Goal: Task Accomplishment & Management: Manage account settings

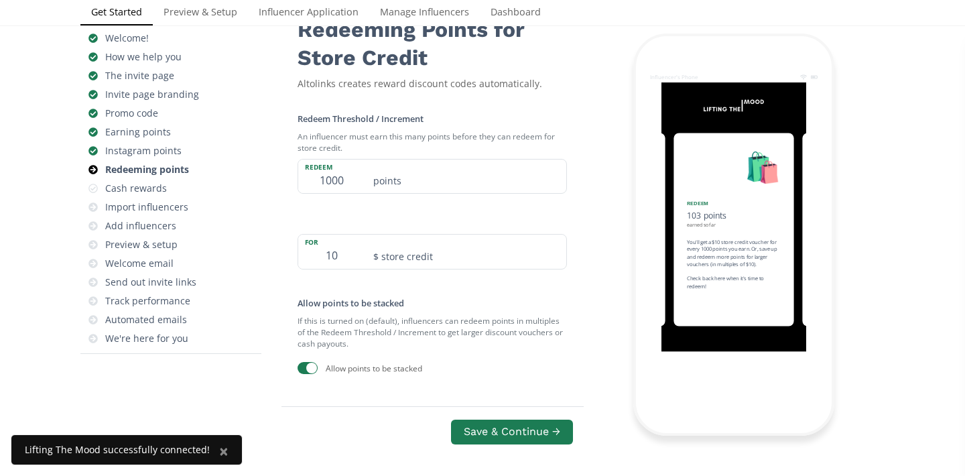
scroll to position [115, 0]
click at [336, 248] on input "10" at bounding box center [331, 251] width 67 height 34
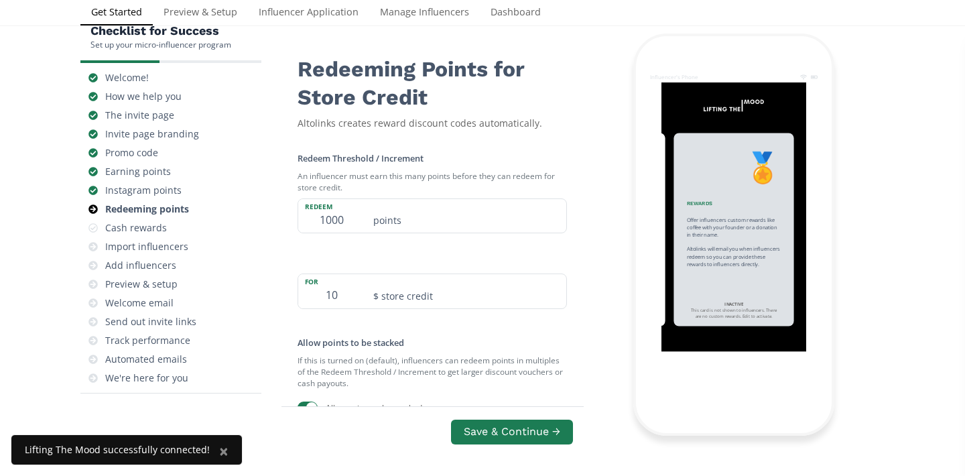
scroll to position [76, 0]
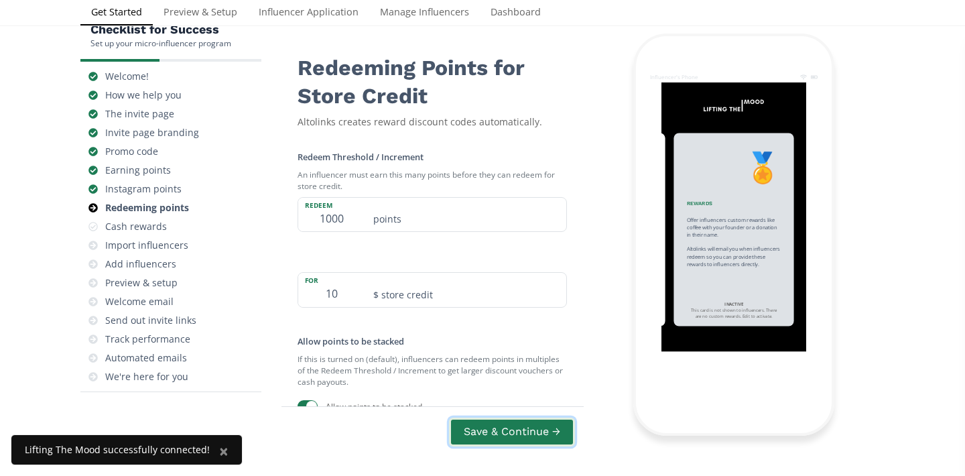
click at [503, 436] on button "Save & Continue →" at bounding box center [512, 431] width 126 height 29
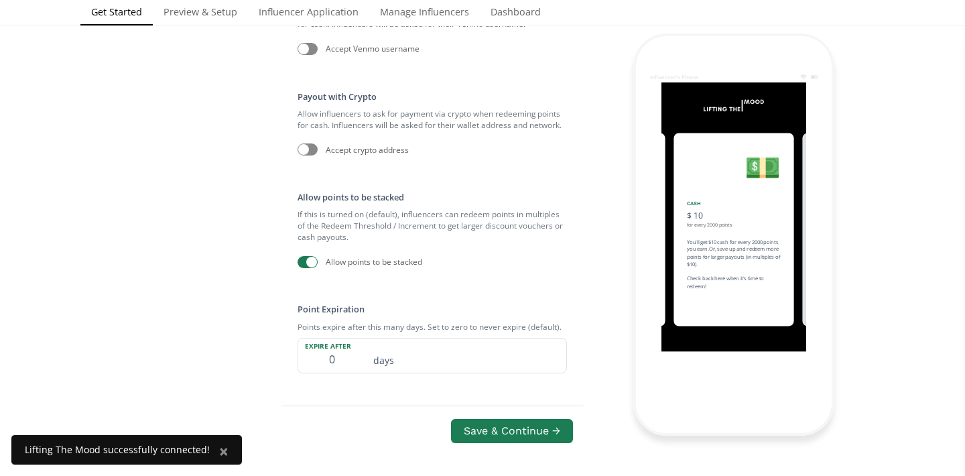
scroll to position [675, 0]
click at [333, 368] on input "0" at bounding box center [331, 357] width 67 height 34
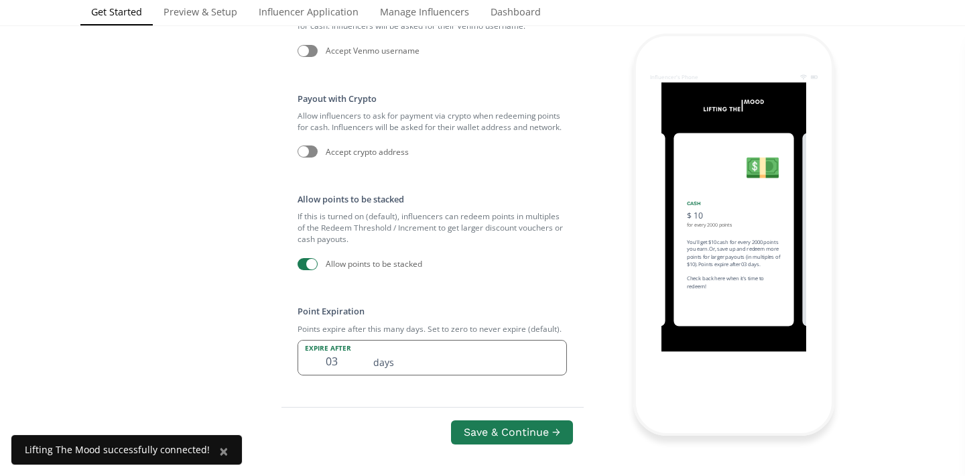
type input "0"
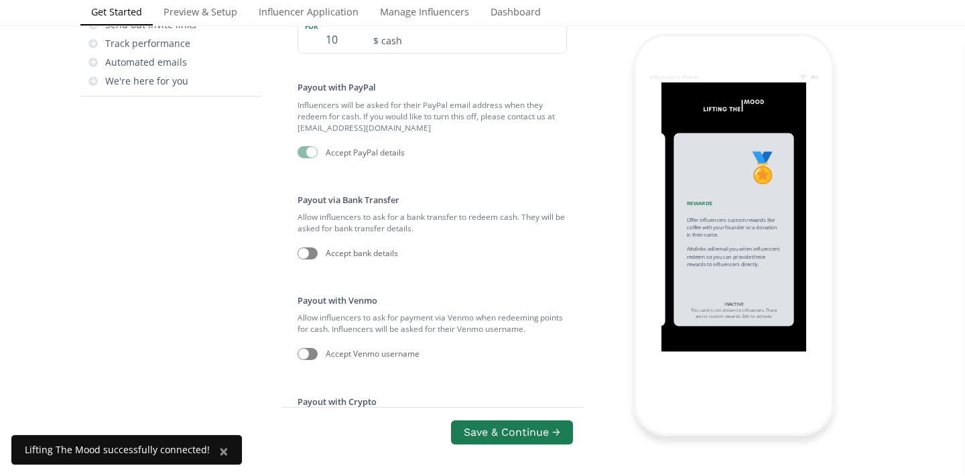
scroll to position [377, 0]
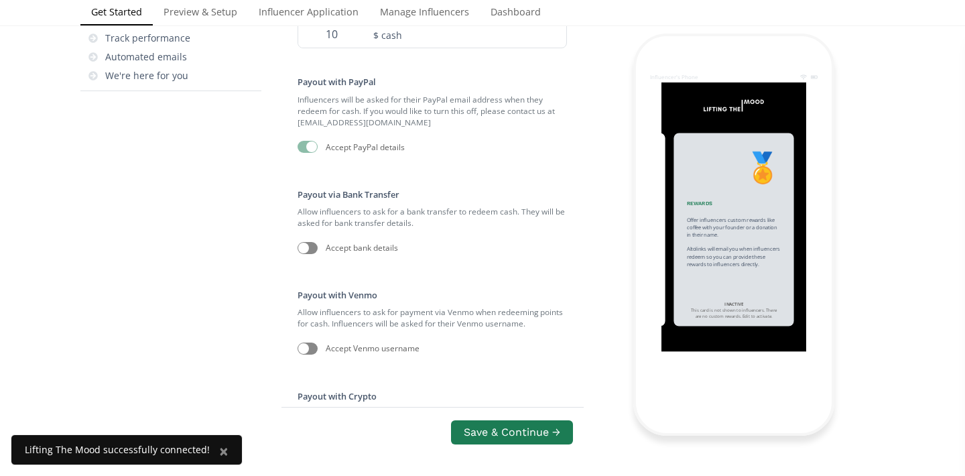
click at [311, 352] on div at bounding box center [307, 348] width 20 height 12
type input "30"
checkbox input "true"
click at [309, 254] on div at bounding box center [307, 248] width 20 height 12
checkbox input "true"
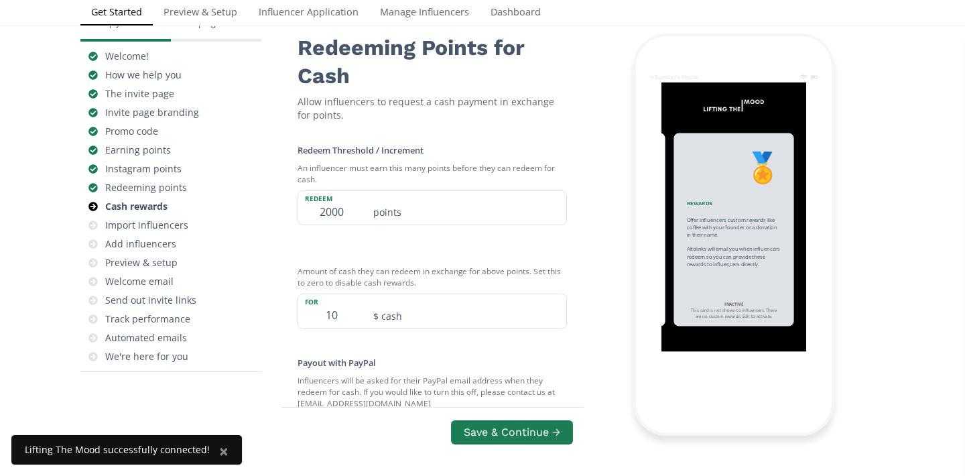
scroll to position [70, 0]
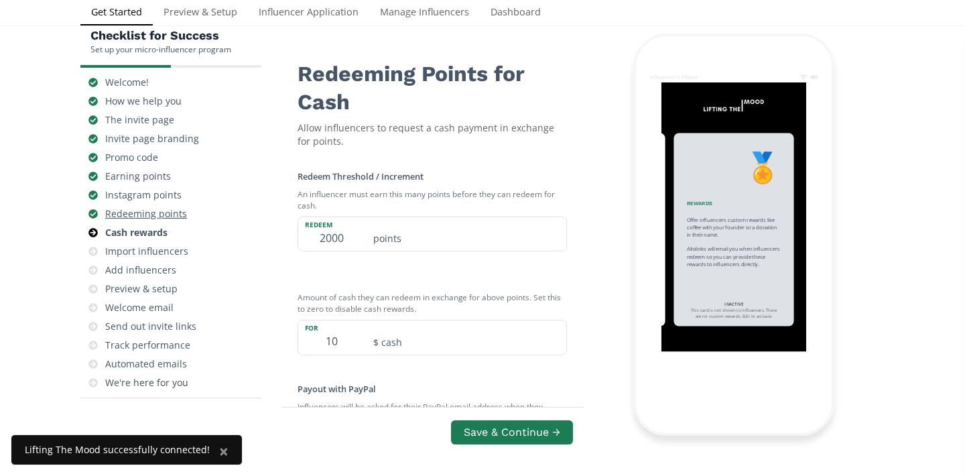
click at [137, 212] on div "Redeeming points" at bounding box center [146, 213] width 82 height 13
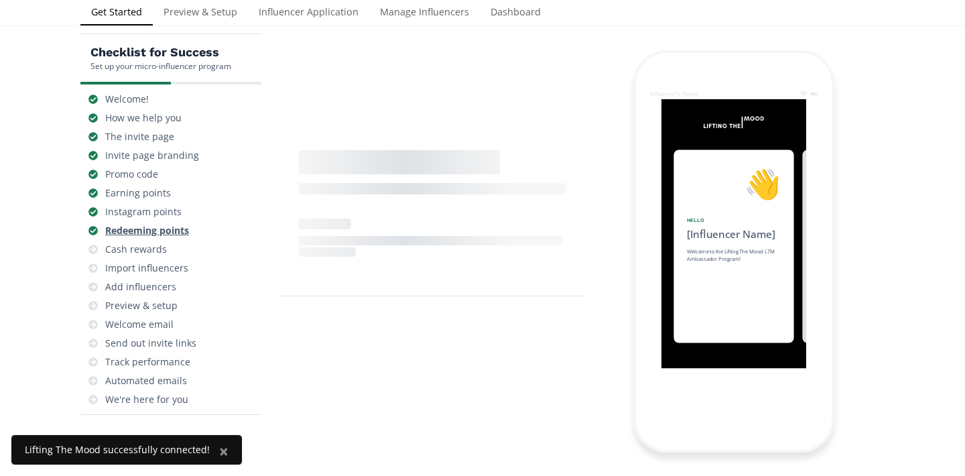
scroll to position [0, 1206]
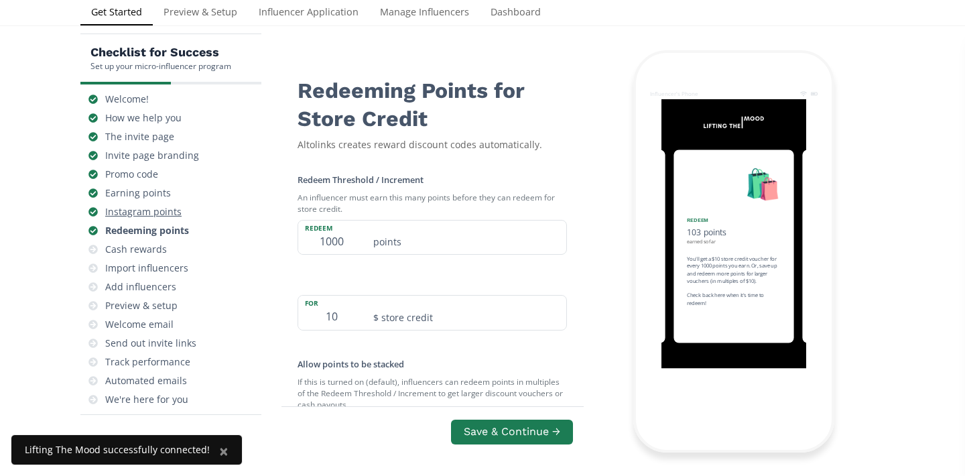
click at [137, 212] on div "Instagram points" at bounding box center [143, 211] width 76 height 13
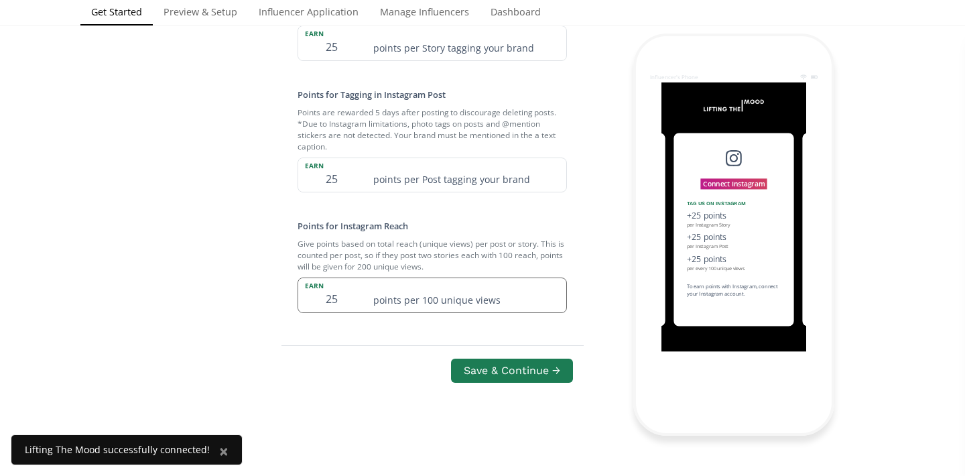
scroll to position [482, 0]
click at [459, 376] on button "Save & Continue →" at bounding box center [512, 370] width 126 height 29
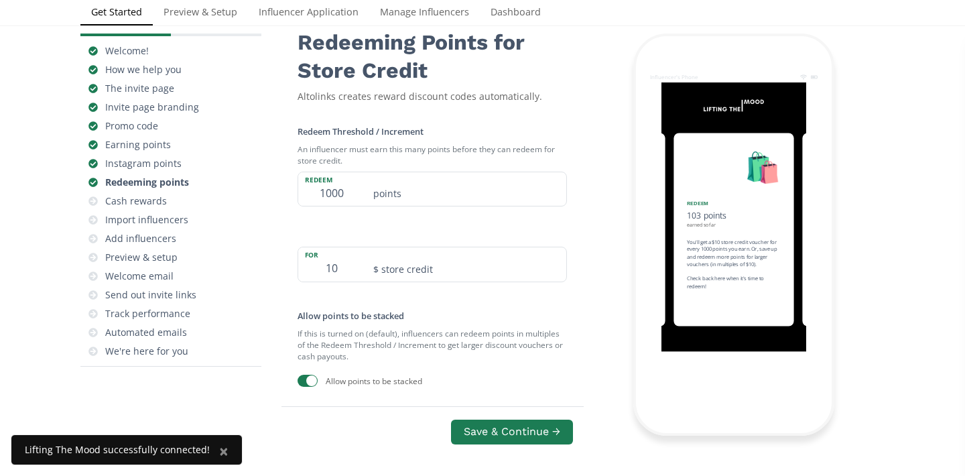
scroll to position [54, 0]
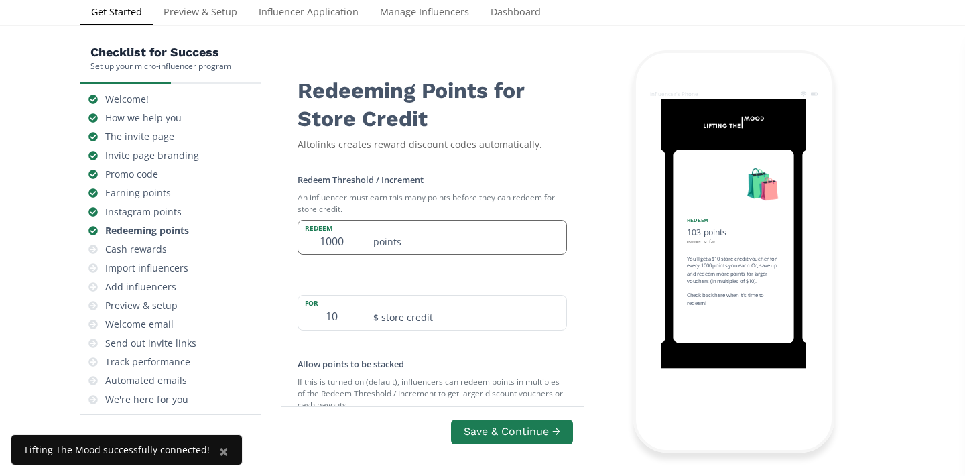
click at [345, 245] on input "1000" at bounding box center [331, 237] width 67 height 34
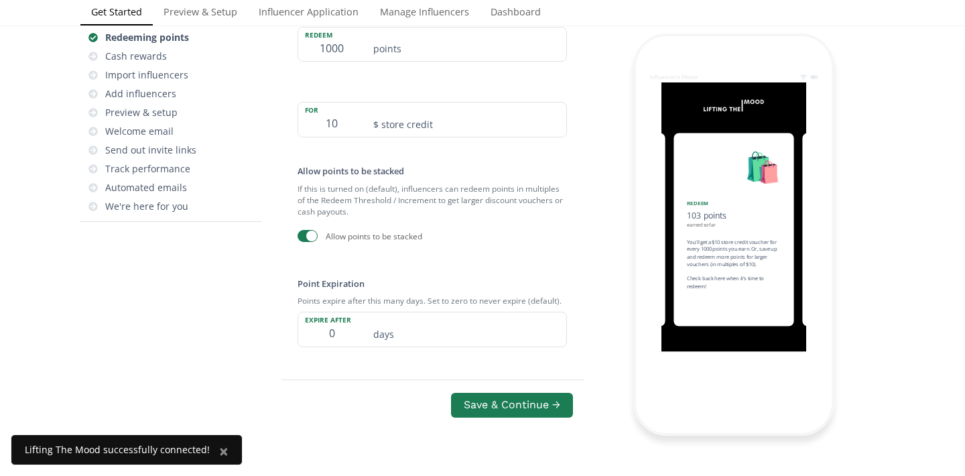
scroll to position [253, 0]
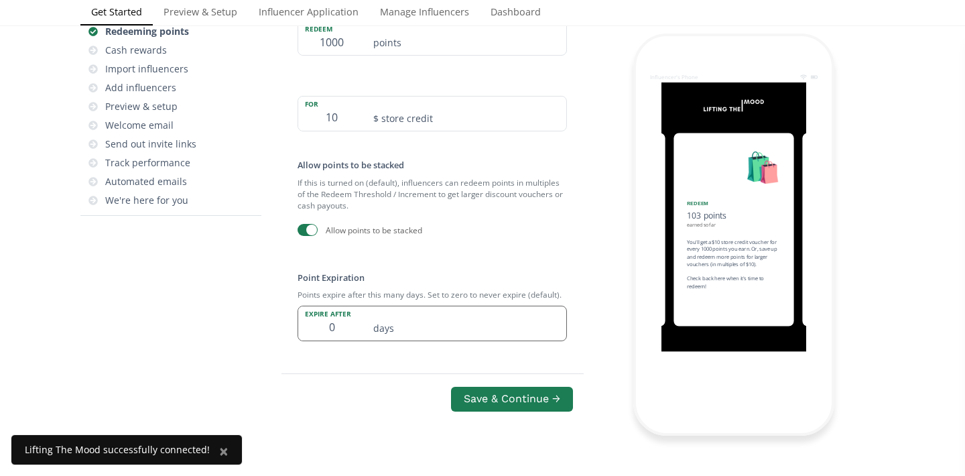
click at [336, 329] on input "0" at bounding box center [331, 323] width 67 height 34
type input "3"
type input "30"
click at [409, 256] on div "Redeem Threshold / Increment An influencer must earn this many points before th…" at bounding box center [431, 155] width 301 height 394
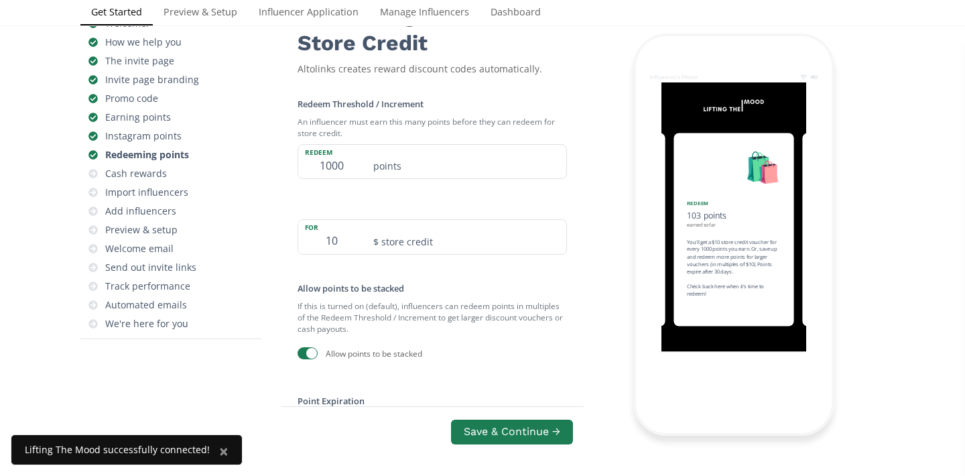
scroll to position [101, 0]
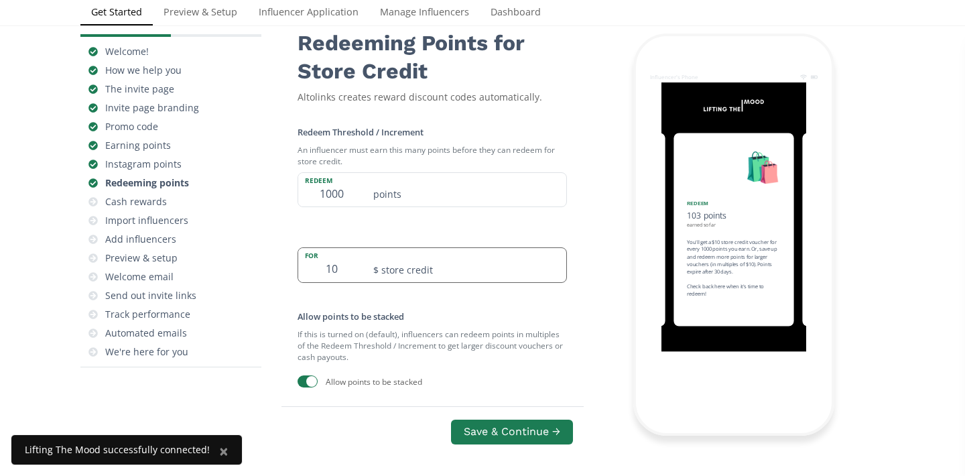
click at [332, 271] on input "10" at bounding box center [331, 265] width 67 height 34
type input "20"
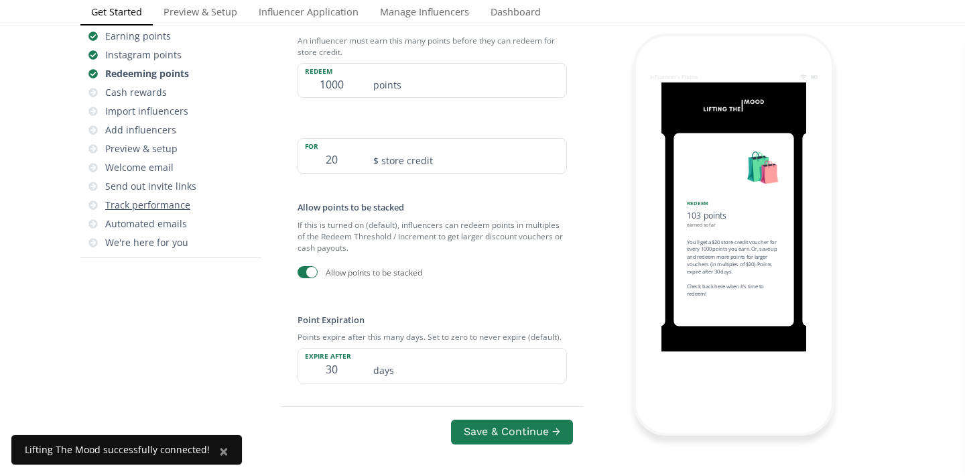
scroll to position [180, 0]
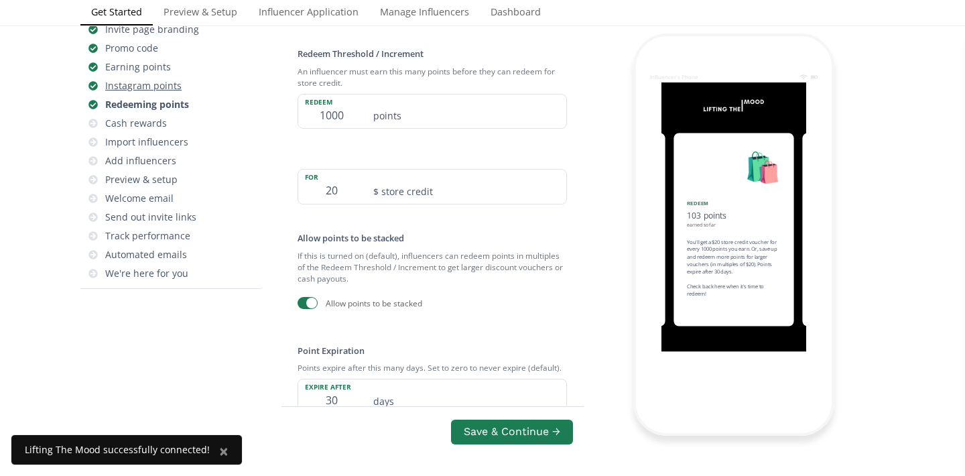
click at [143, 86] on div "Instagram points" at bounding box center [143, 85] width 76 height 13
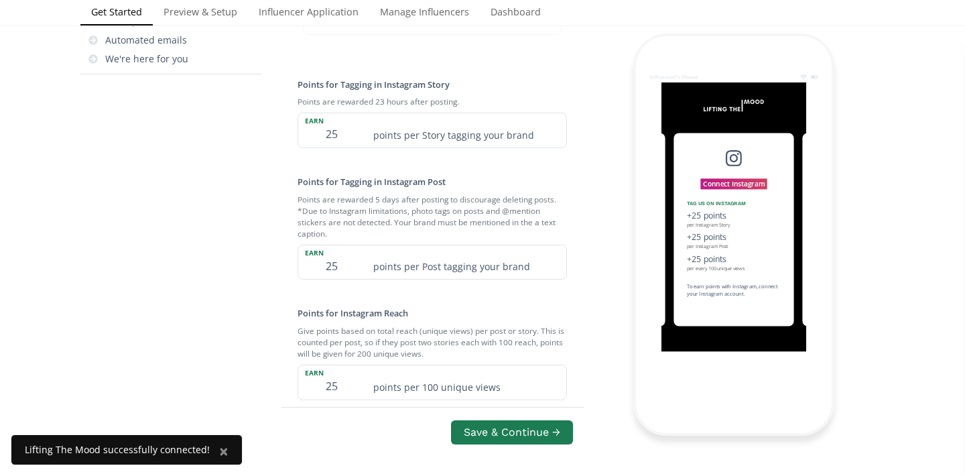
scroll to position [403, 0]
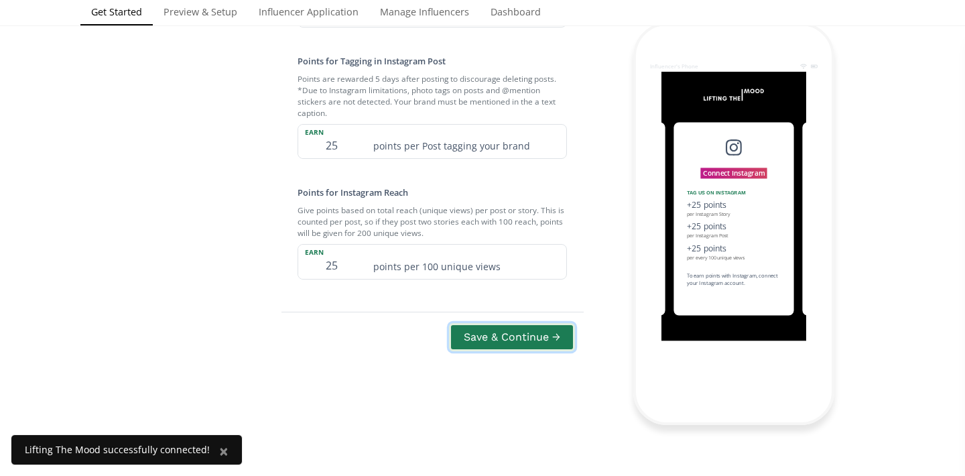
click at [479, 342] on button "Save & Continue →" at bounding box center [512, 337] width 126 height 29
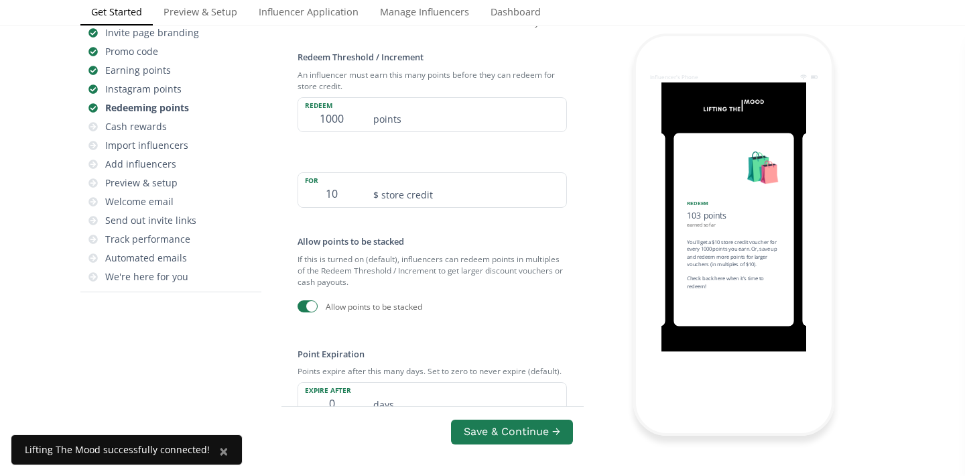
scroll to position [54, 0]
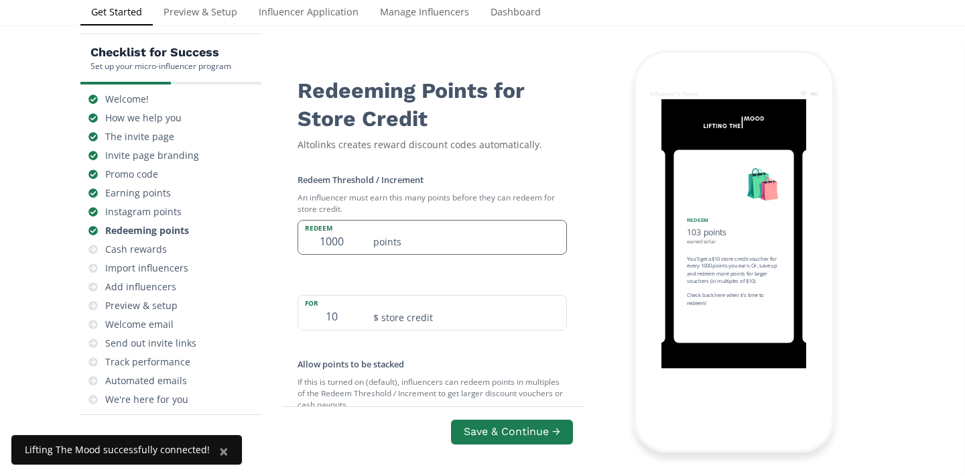
click at [357, 239] on input "1000" at bounding box center [331, 237] width 67 height 34
type input "1000"
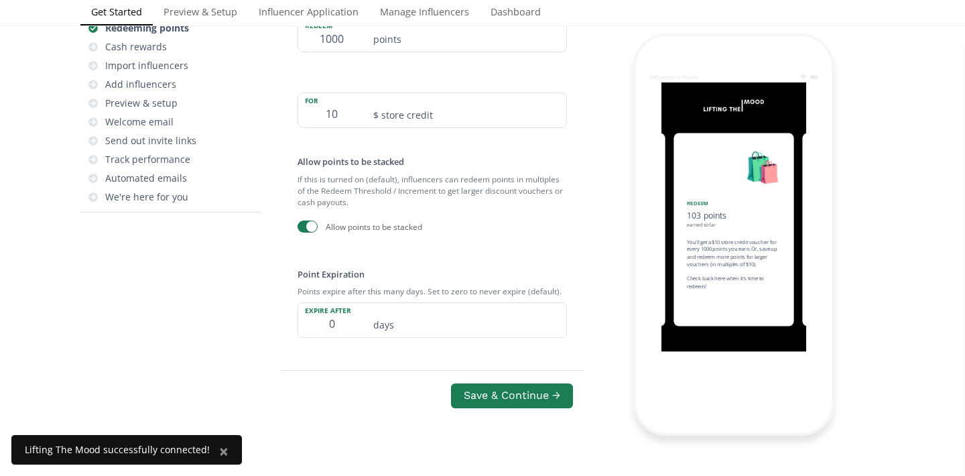
scroll to position [181, 0]
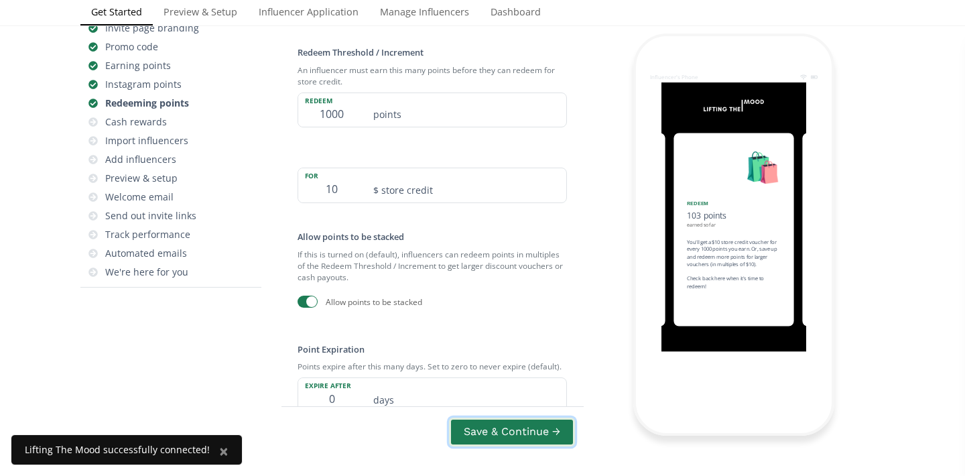
click at [547, 429] on button "Save & Continue →" at bounding box center [512, 431] width 126 height 29
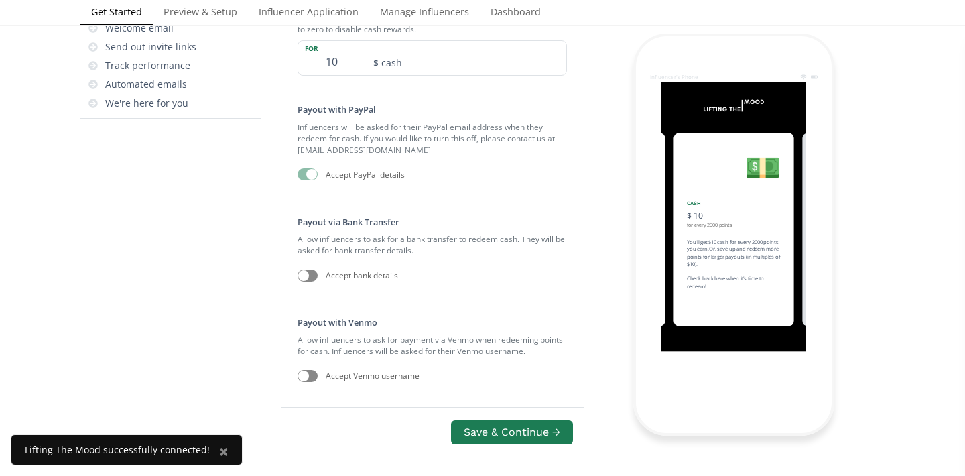
scroll to position [359, 0]
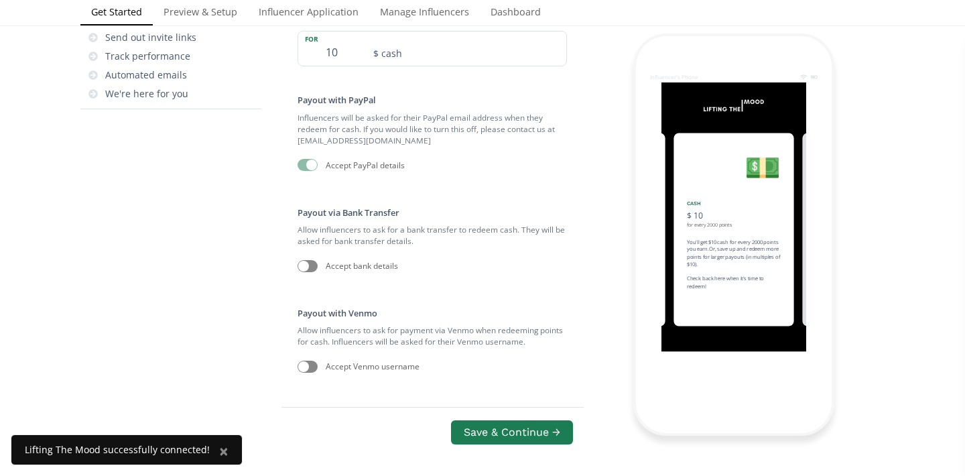
click at [308, 266] on div at bounding box center [303, 266] width 11 height 11
checkbox input "true"
click at [316, 370] on div at bounding box center [307, 366] width 20 height 12
checkbox input "true"
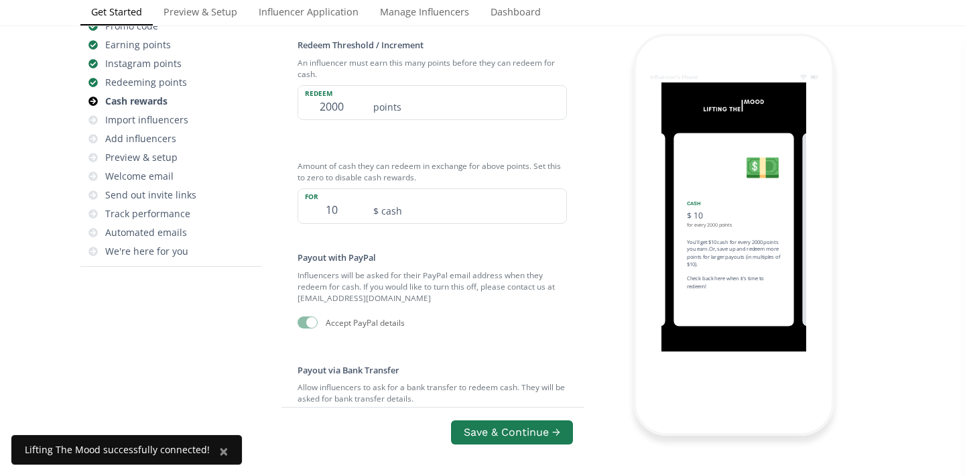
scroll to position [109, 0]
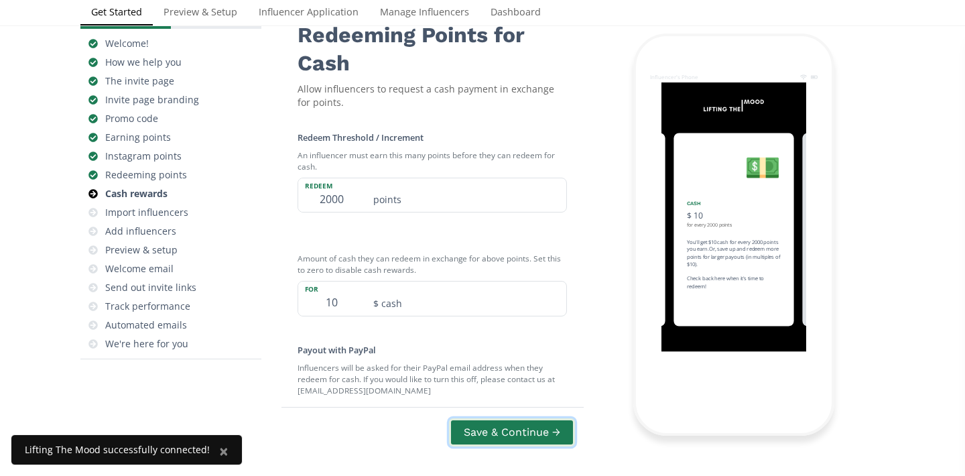
click at [479, 438] on button "Save & Continue →" at bounding box center [512, 431] width 126 height 29
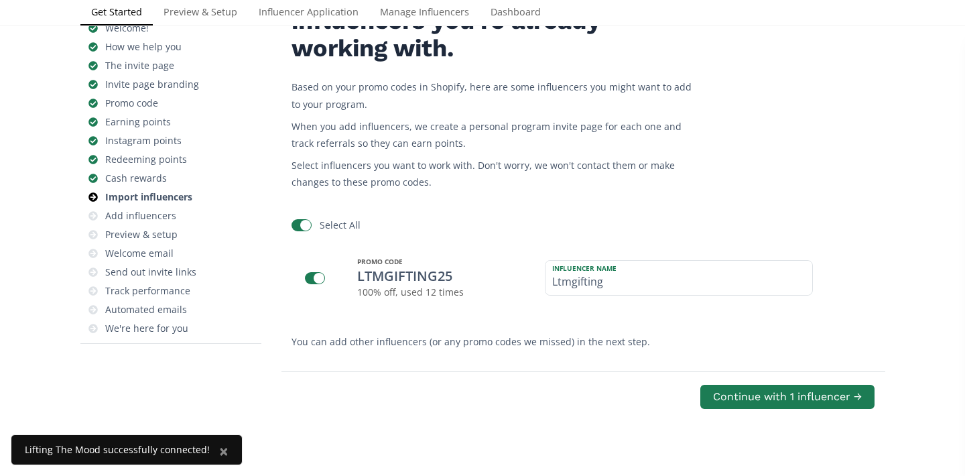
scroll to position [130, 0]
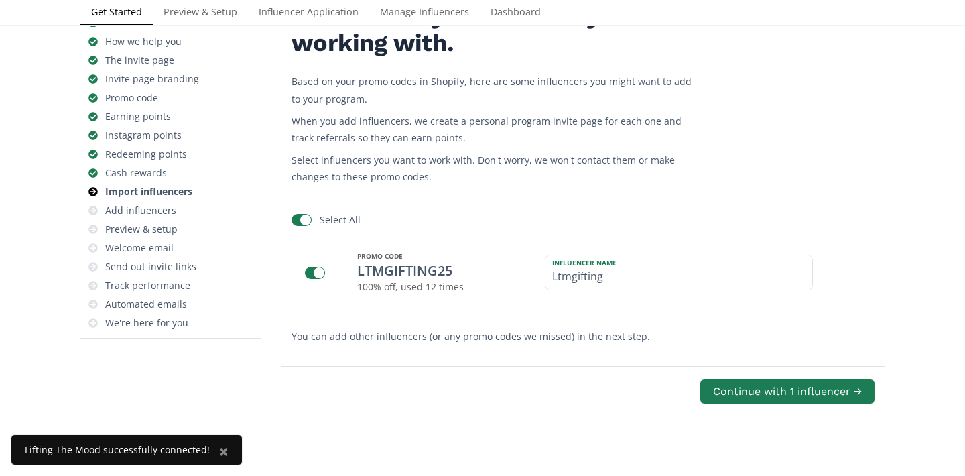
click at [310, 273] on div at bounding box center [315, 273] width 20 height 12
click at [310, 273] on div at bounding box center [311, 272] width 11 height 11
click at [310, 273] on div at bounding box center [315, 273] width 20 height 12
checkbox input "false"
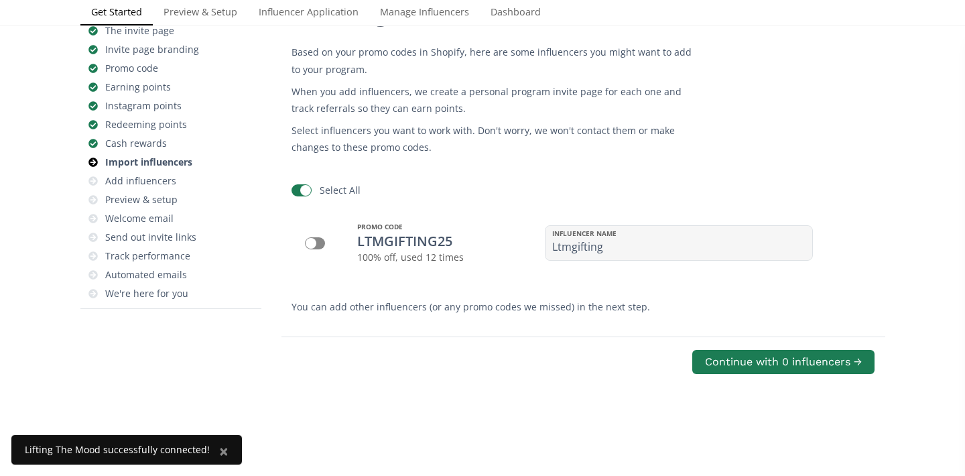
scroll to position [163, 0]
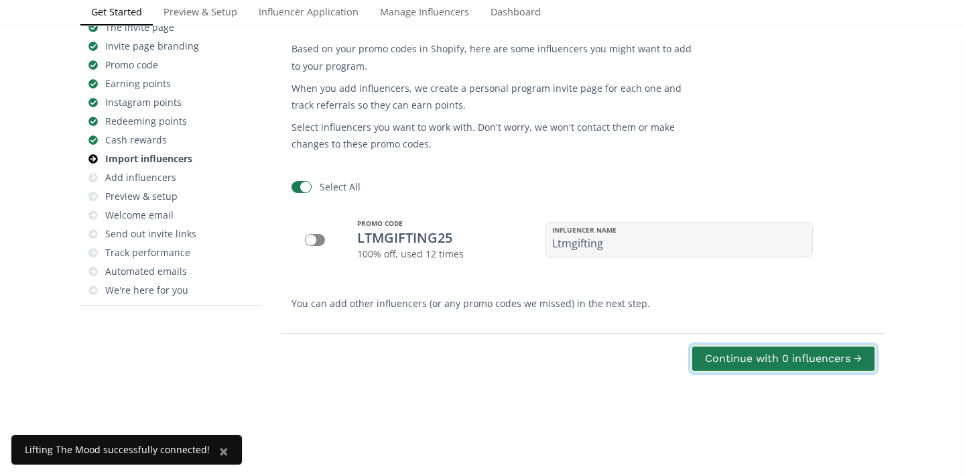
click at [730, 356] on button "Continue with 0 influencers →" at bounding box center [783, 358] width 186 height 29
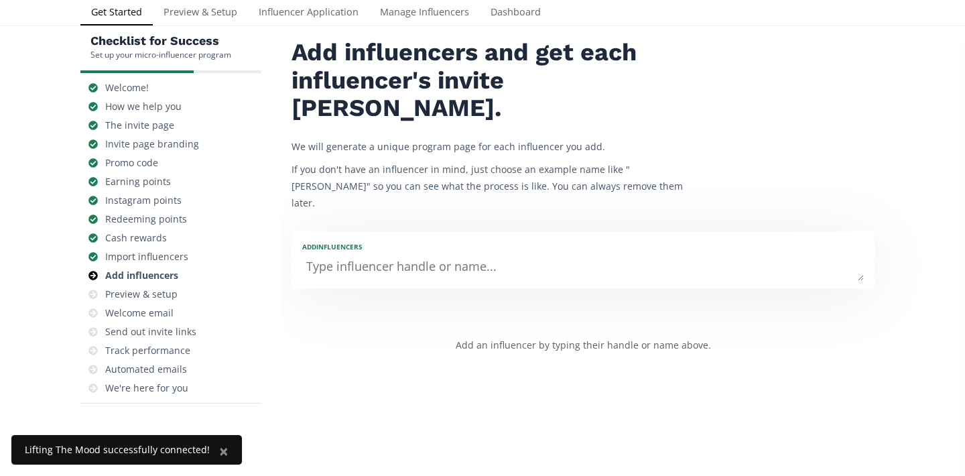
scroll to position [54, 0]
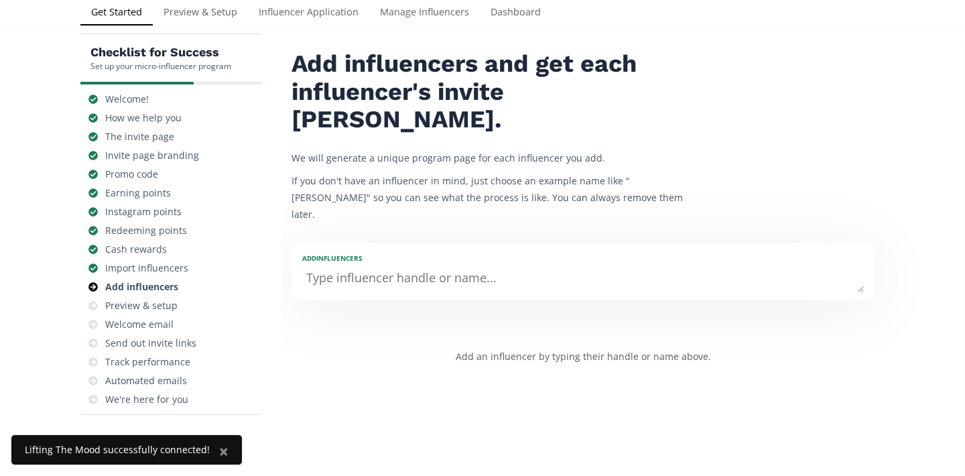
click at [640, 253] on div "Add INFLUENCERS" at bounding box center [582, 257] width 561 height 9
click at [550, 265] on textarea at bounding box center [582, 278] width 561 height 27
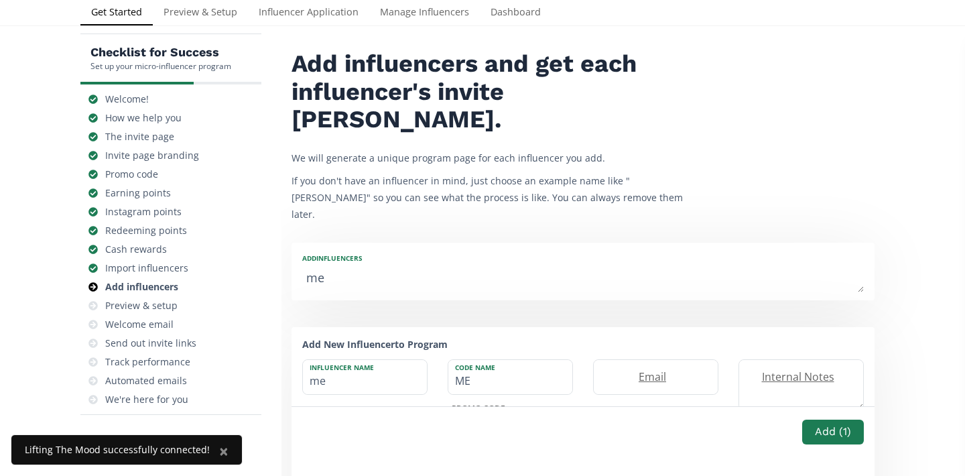
type textarea "meg"
type input "meg"
type input "MEG"
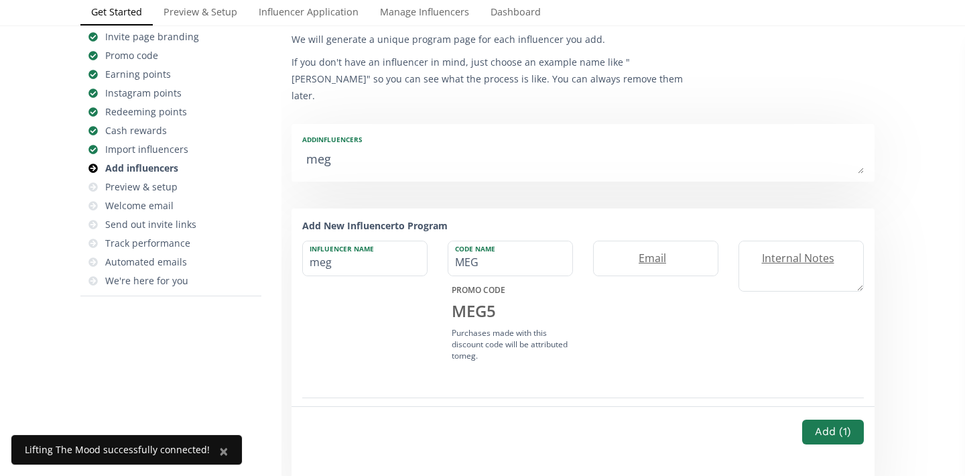
scroll to position [174, 0]
type textarea "meg"
click at [350, 240] on input "meg" at bounding box center [365, 257] width 124 height 34
click at [787, 249] on label "Internal Notes" at bounding box center [794, 256] width 111 height 15
click at [324, 240] on input "meg" at bounding box center [365, 257] width 124 height 34
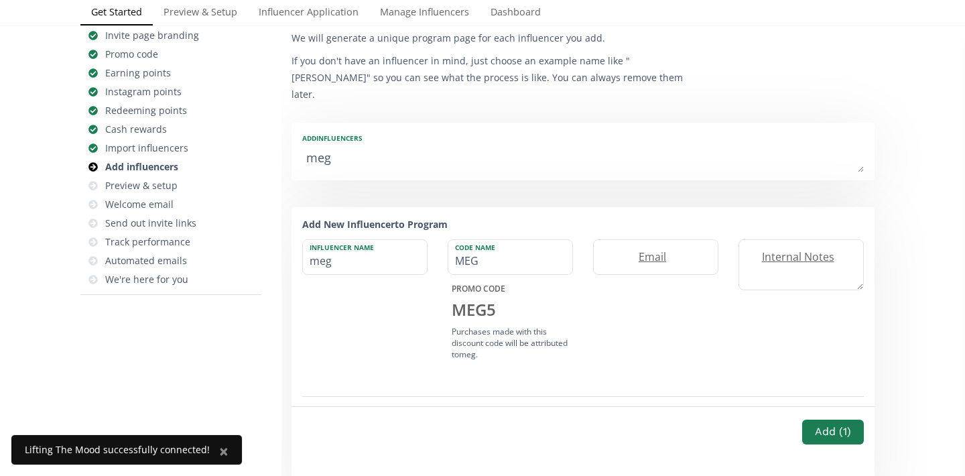
type input "mega"
type input "MEGA"
type input "megan"
type input "MEGAN"
type input "megand"
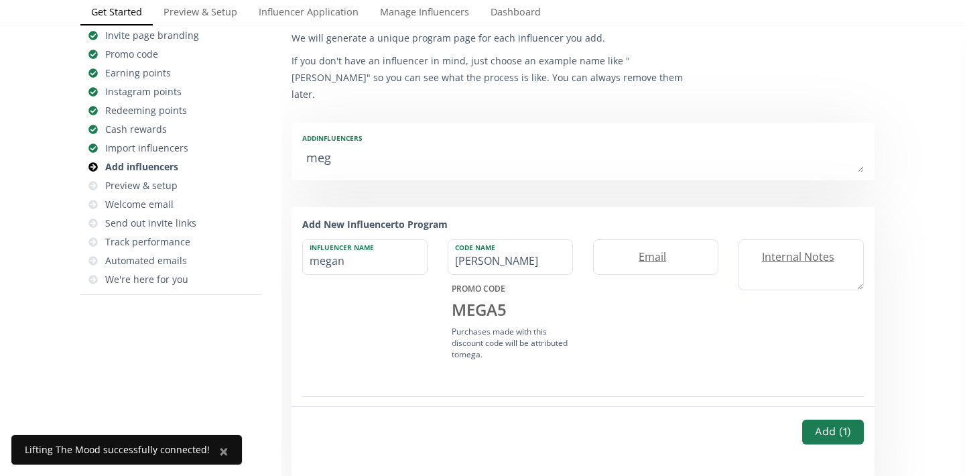
type input "MEGAND"
type input "megande"
type input "MEGANDE"
type input "megander"
type input "MEGANDER"
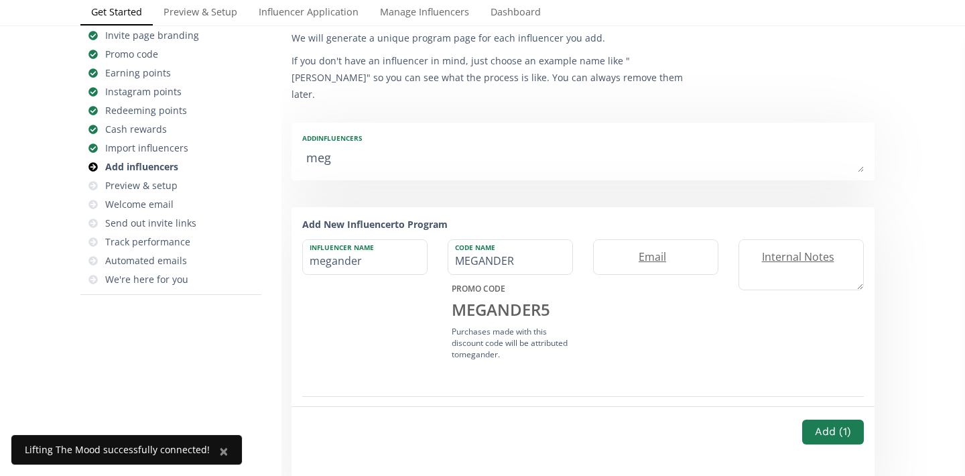
type input "meganders"
type input "MEGANDERS"
type input "megandersn"
type input "MEGANDERSN"
type input "megandersn"
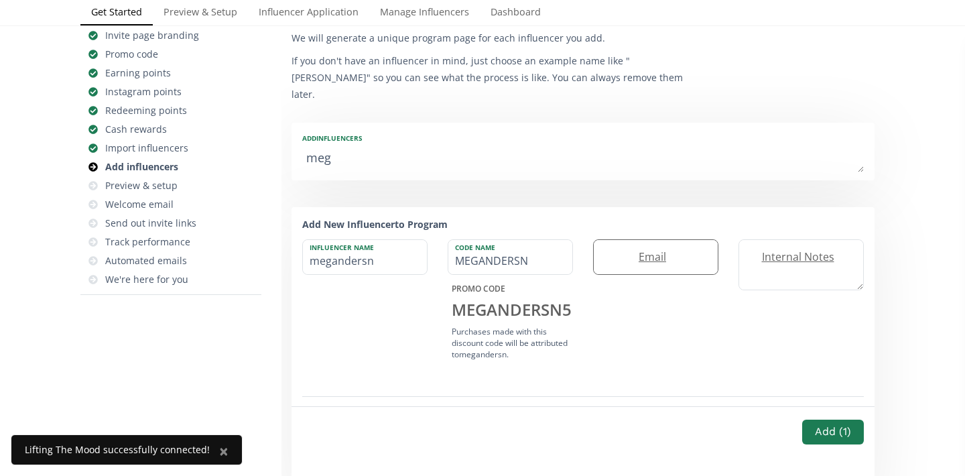
click at [653, 249] on label "Email" at bounding box center [649, 256] width 111 height 15
type input "meganderson250@gmail.com"
type textarea "M"
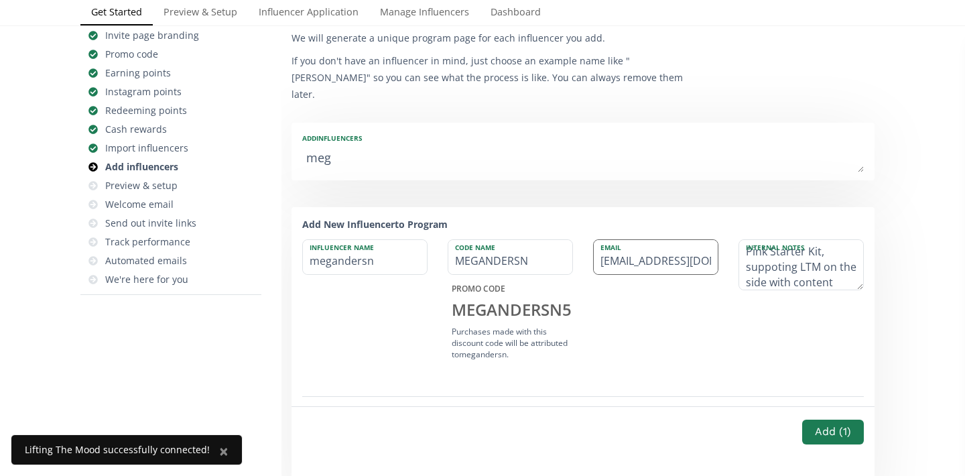
scroll to position [25, 0]
type textarea "Pink Starter Kit, suppoting LTM on the side with content creation"
click at [830, 417] on button "Add ( 1 )" at bounding box center [833, 431] width 66 height 29
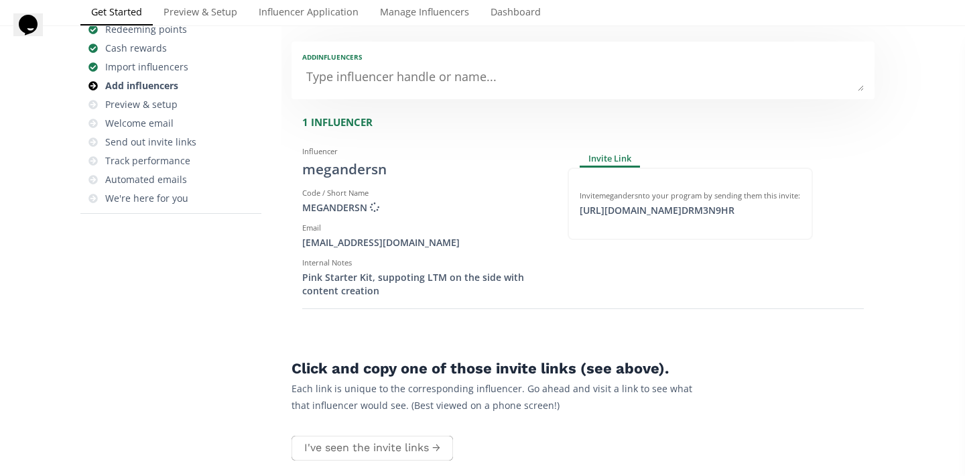
scroll to position [254, 0]
click at [647, 204] on div "https://app.altolinks.com/invite/ DRM3N9HR click to copy" at bounding box center [656, 210] width 171 height 13
click at [399, 166] on icon at bounding box center [399, 170] width 8 height 8
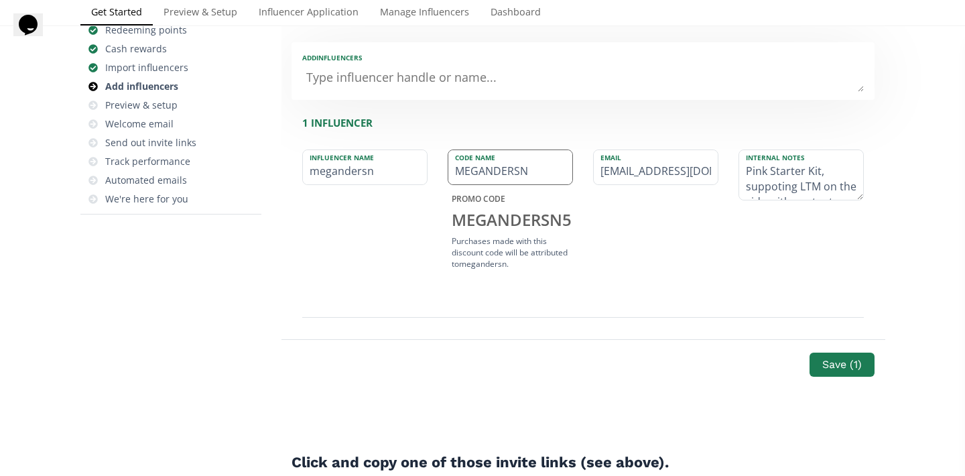
click at [469, 150] on input "MEGANDERSN" at bounding box center [510, 167] width 124 height 34
click at [342, 150] on input "megandersn" at bounding box center [365, 167] width 124 height 34
click at [824, 350] on button "Save ( 1 )" at bounding box center [841, 364] width 69 height 29
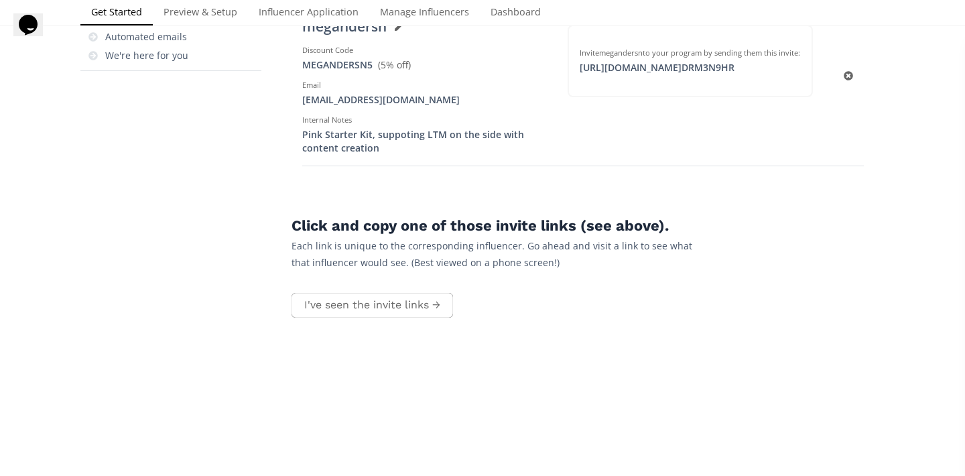
scroll to position [466, 0]
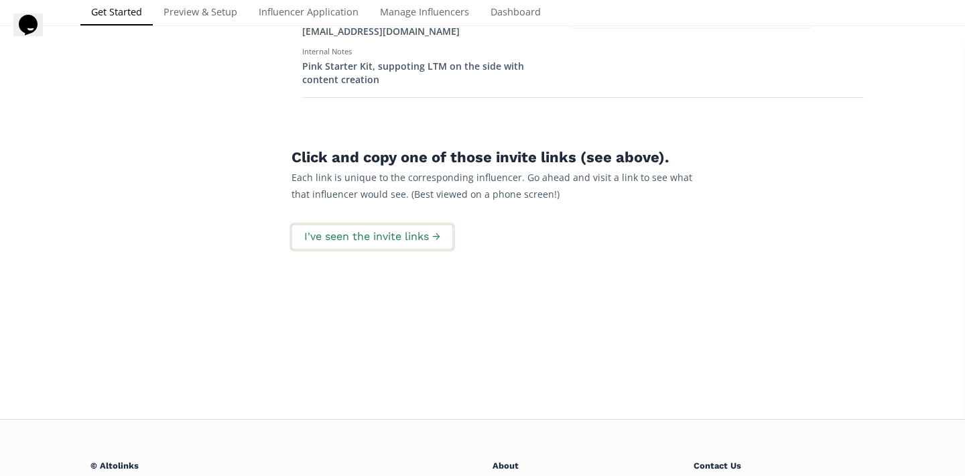
click at [434, 222] on button "I've seen the invite links →" at bounding box center [371, 236] width 165 height 29
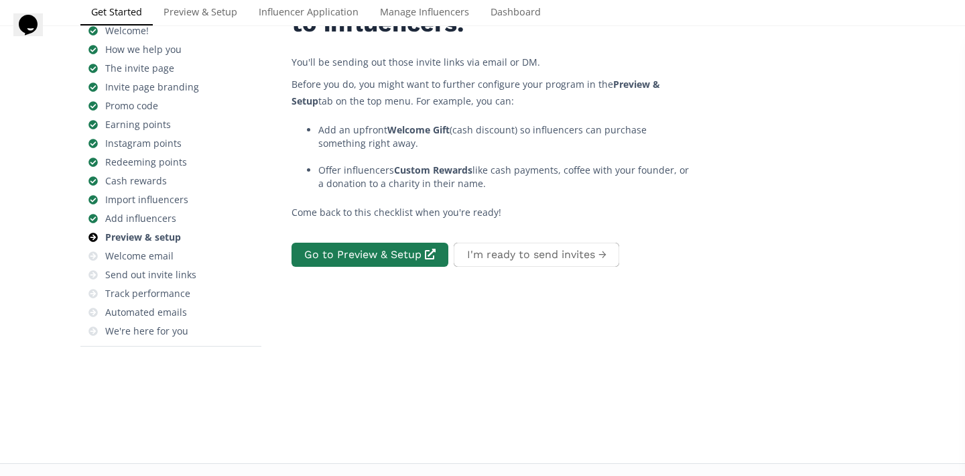
scroll to position [80, 0]
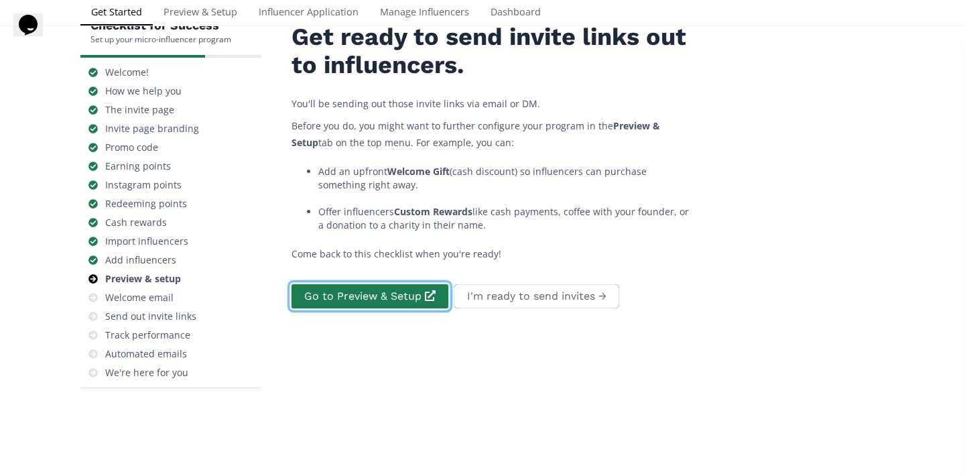
click at [375, 301] on link "Go to Preview & Setup" at bounding box center [369, 296] width 161 height 29
click at [403, 302] on link "Go to Preview & Setup" at bounding box center [369, 296] width 161 height 29
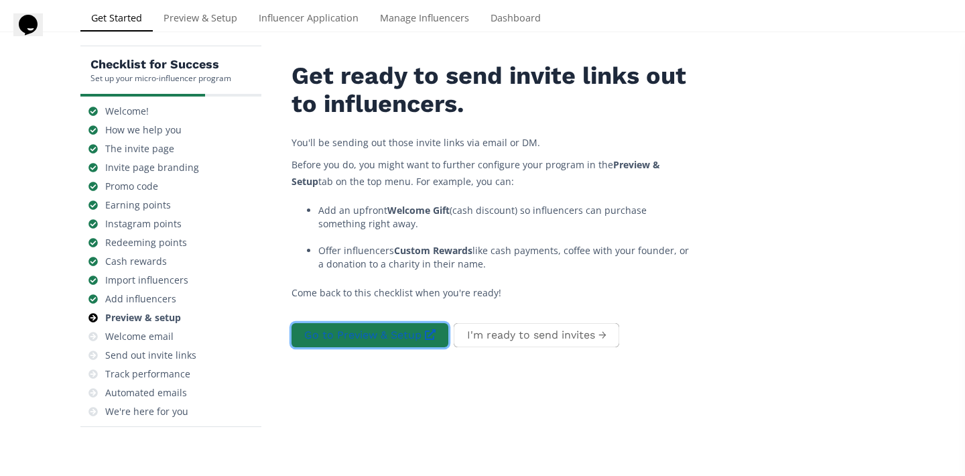
scroll to position [0, 0]
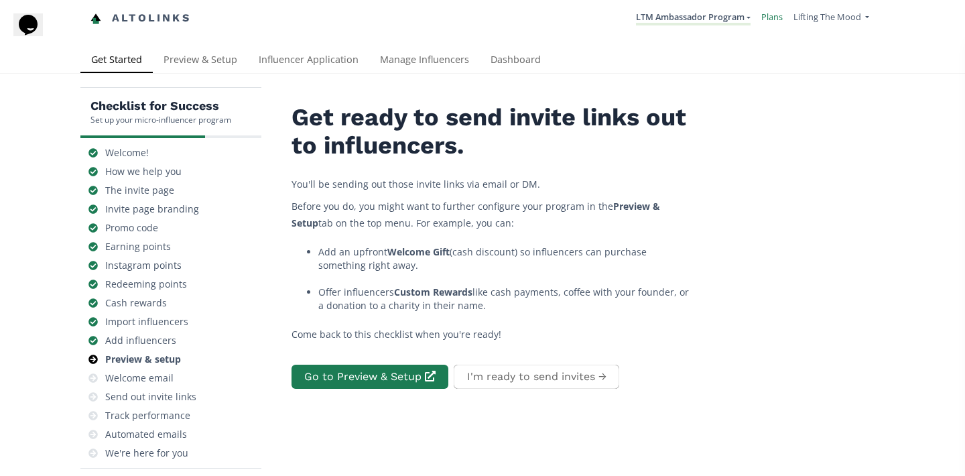
click at [769, 17] on link "Plans" at bounding box center [771, 17] width 21 height 12
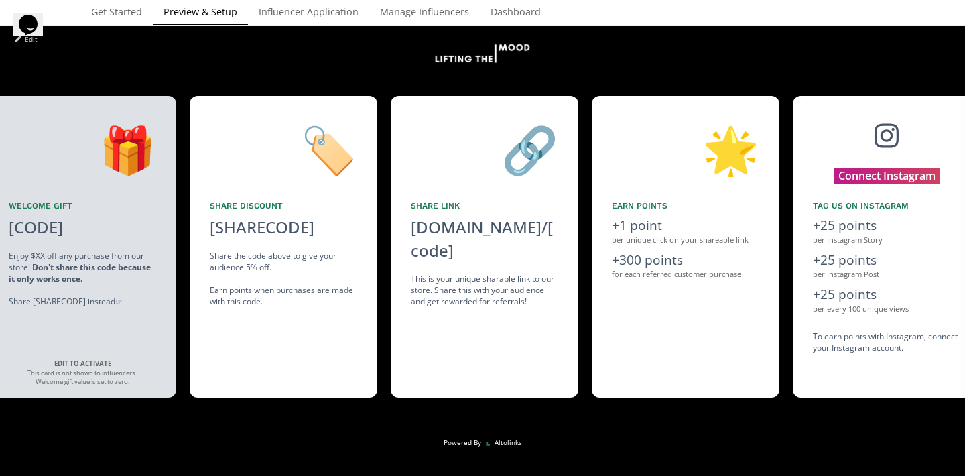
scroll to position [0, 603]
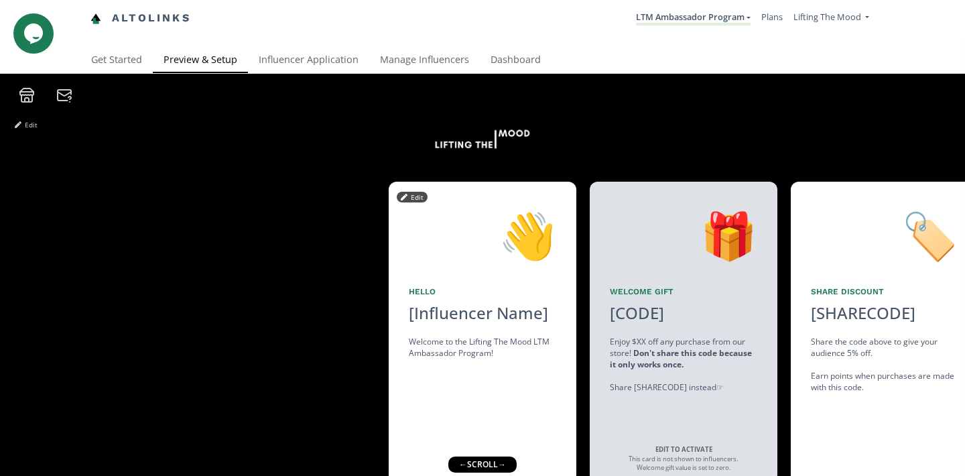
click at [451, 328] on div "👋 Hello [Influencer Name] Welcome to the Lifting The Mood LTM Ambassador Progra…" at bounding box center [483, 332] width 188 height 301
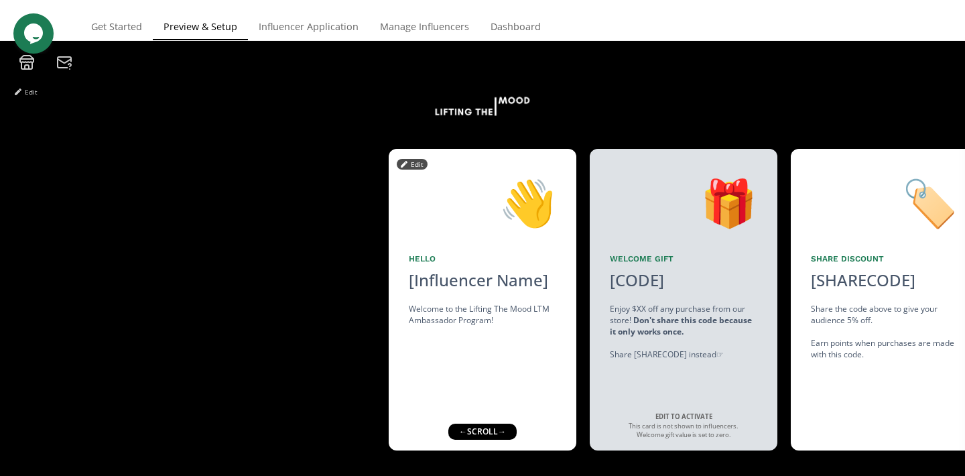
scroll to position [41, 0]
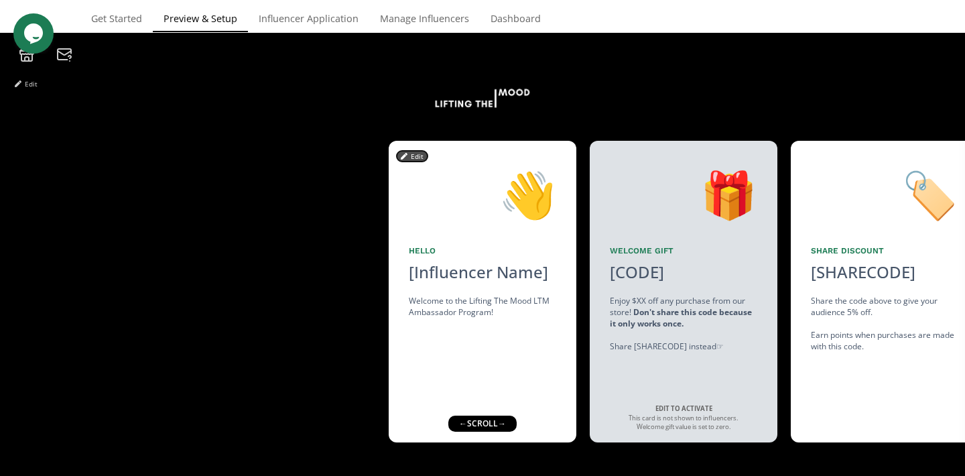
click at [411, 159] on button "Edit" at bounding box center [412, 156] width 31 height 11
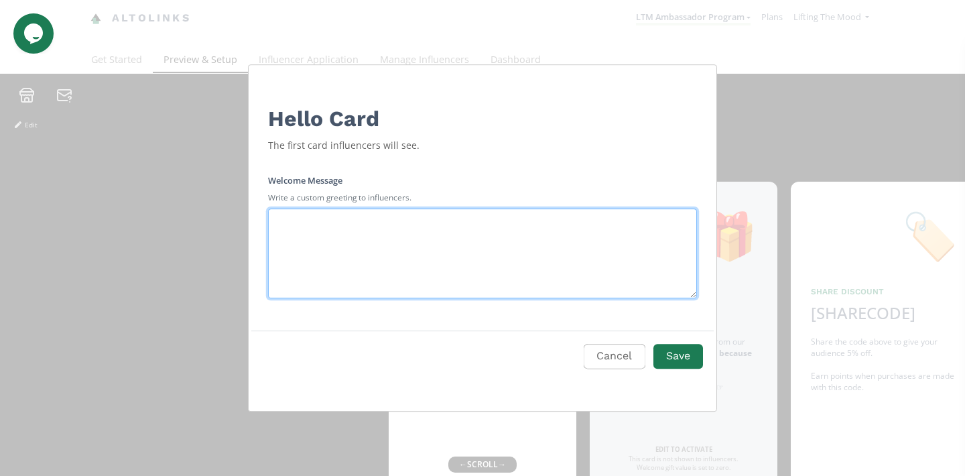
click at [397, 243] on textarea "Edit Program" at bounding box center [482, 253] width 429 height 90
click at [492, 222] on textarea "Hi, we're so excited to make you part of our journey!" at bounding box center [482, 253] width 429 height 90
type textarea "Hi, we're so excited to make you part of our LTM journey!"
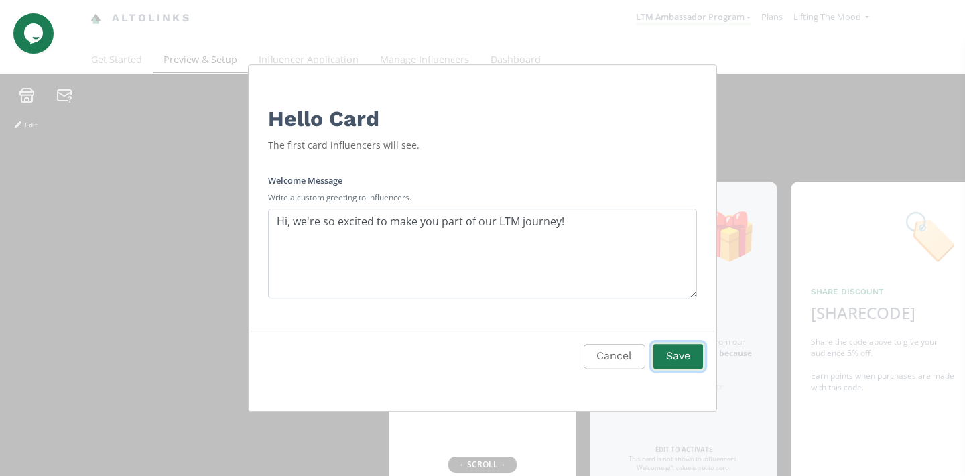
click at [688, 358] on button "Save" at bounding box center [678, 356] width 54 height 29
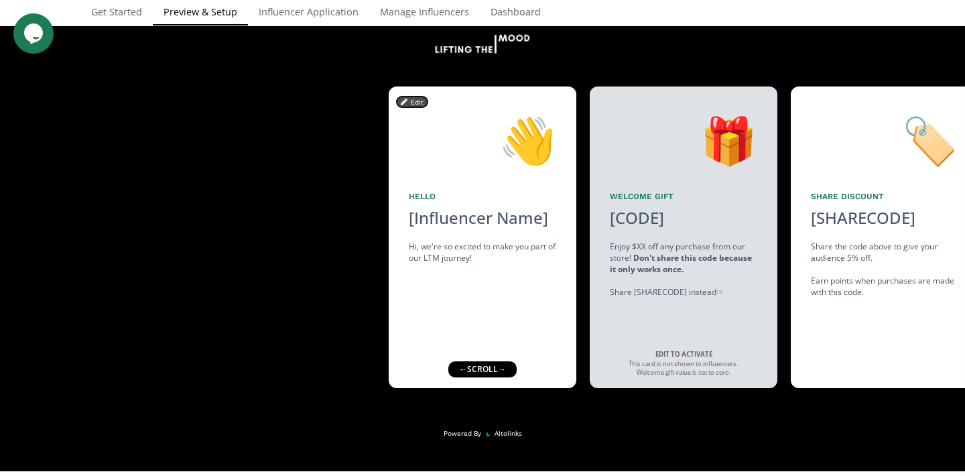
scroll to position [97, 0]
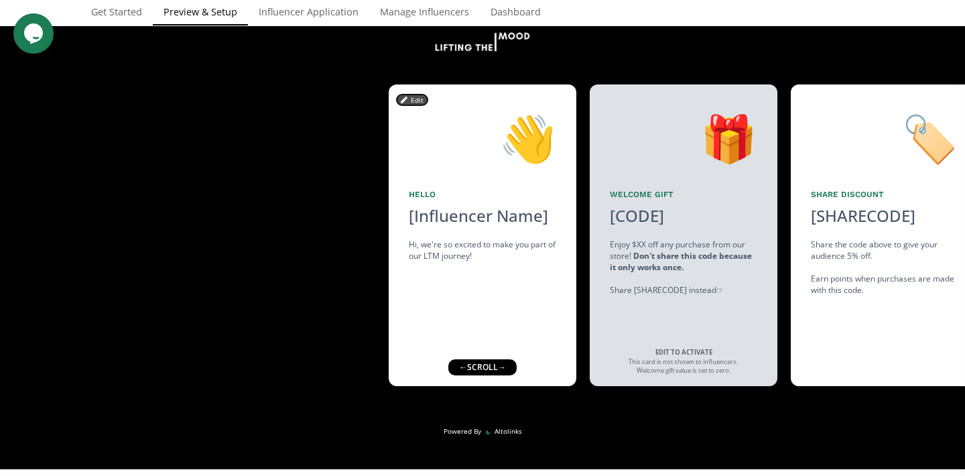
click at [411, 100] on button "Edit" at bounding box center [412, 99] width 31 height 11
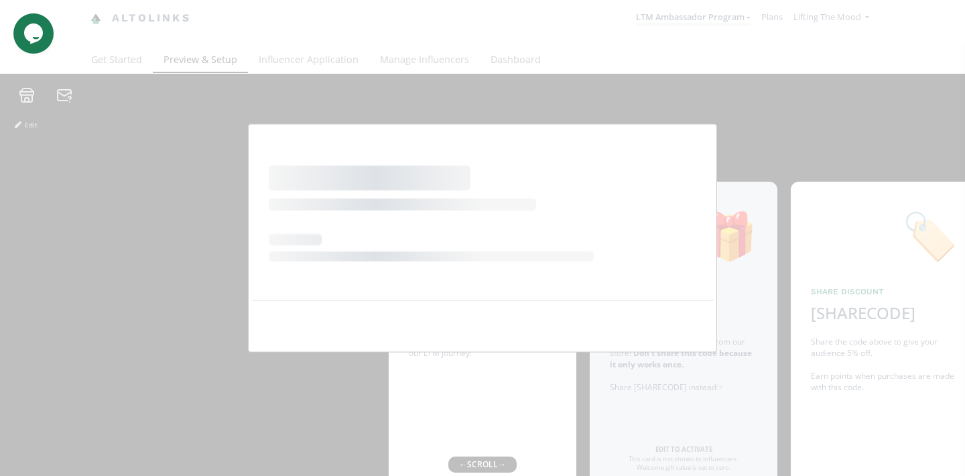
scroll to position [0, 0]
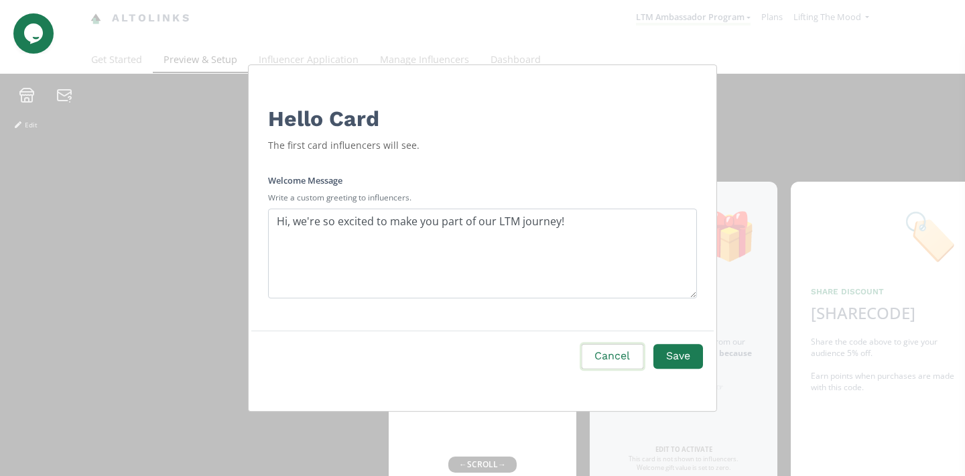
click at [604, 362] on button "Cancel" at bounding box center [612, 356] width 65 height 29
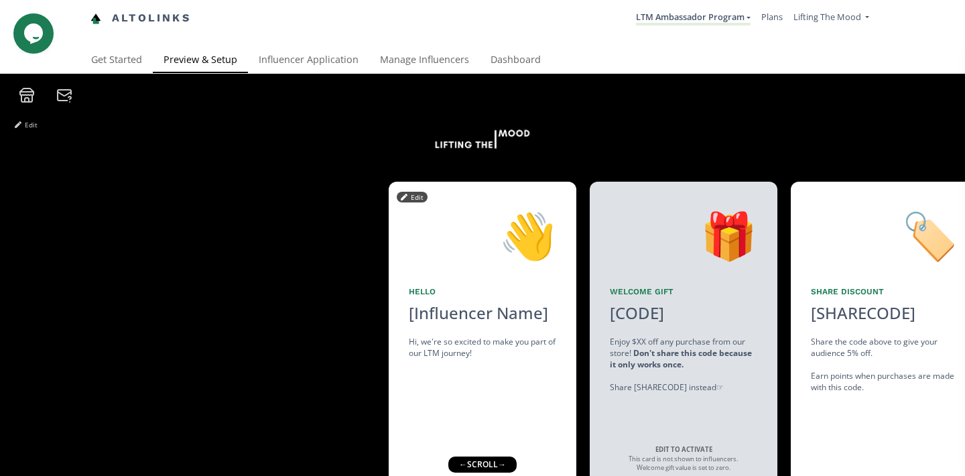
click at [445, 343] on div "Hi, we're so excited to make you part of our LTM journey!" at bounding box center [482, 347] width 147 height 23
click at [411, 199] on button "Edit" at bounding box center [412, 197] width 31 height 11
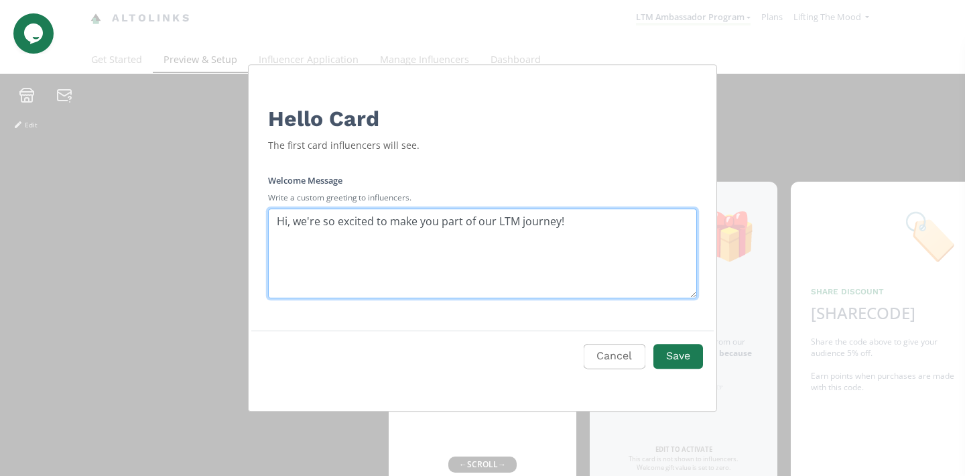
drag, startPoint x: 293, startPoint y: 224, endPoint x: 255, endPoint y: 222, distance: 38.2
click at [255, 222] on div "Welcome Message Write a custom greeting to influencers. Hi, we're so excited to…" at bounding box center [482, 232] width 461 height 151
type textarea "We're so excited to make you part of our LTM journey!"
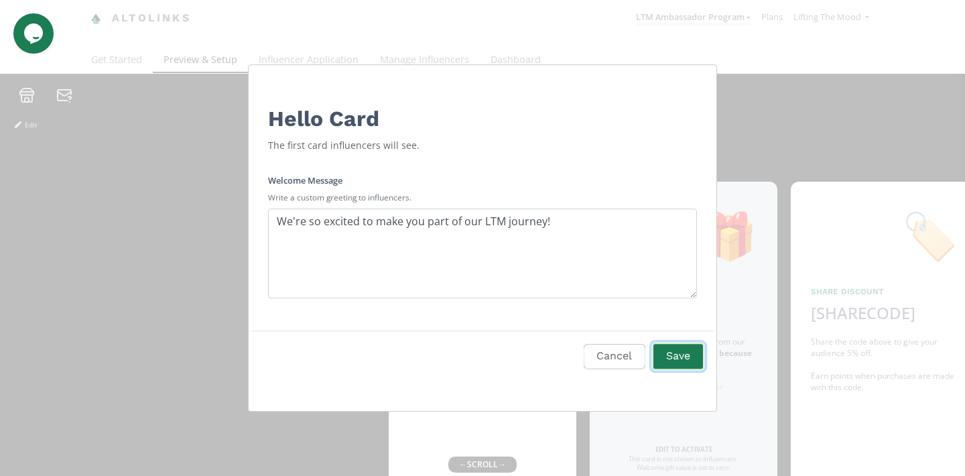
click at [669, 346] on button "Save" at bounding box center [678, 356] width 54 height 29
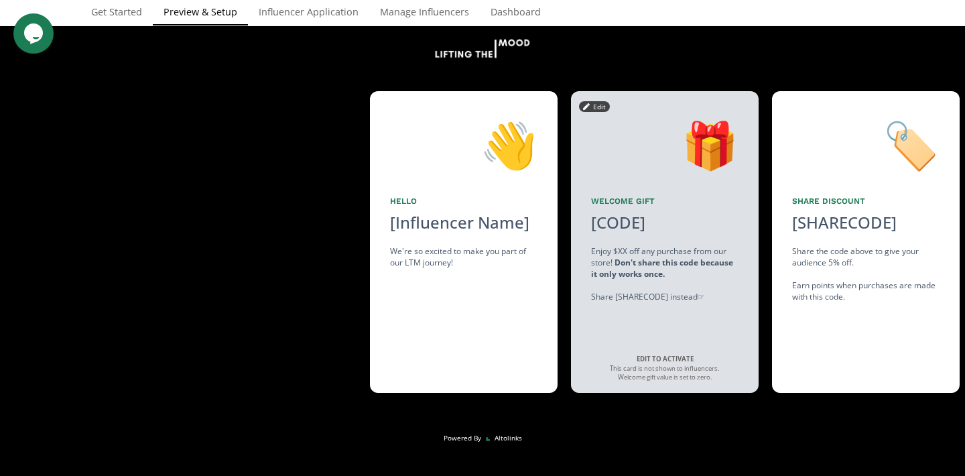
scroll to position [0, 7]
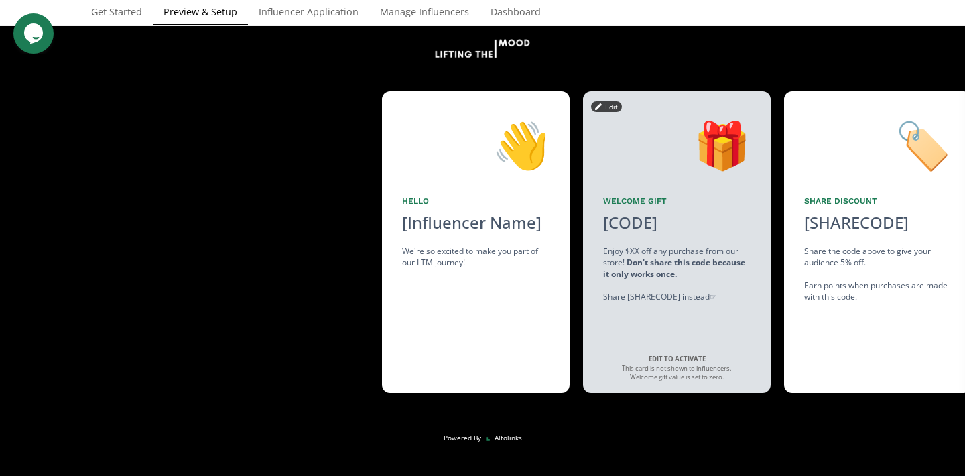
click at [678, 290] on div "Enjoy $XX off any purchase from our store! Don't share this code because it onl…" at bounding box center [676, 274] width 147 height 58
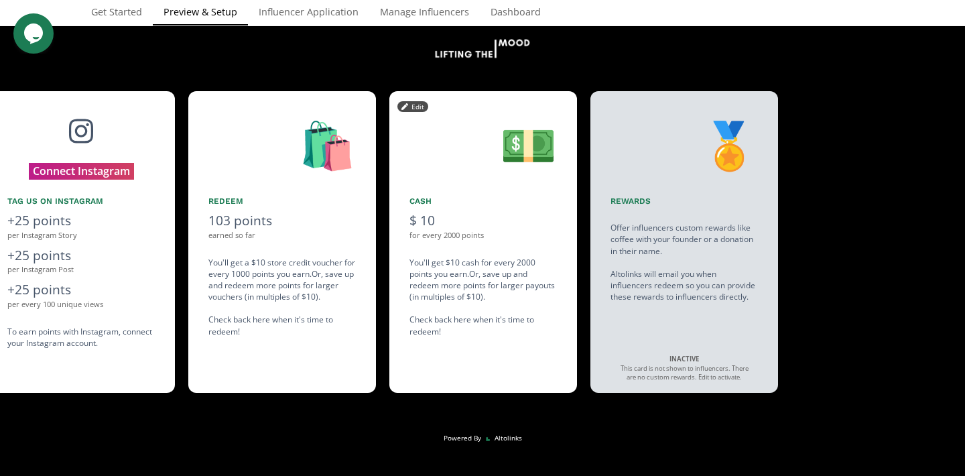
scroll to position [0, 1407]
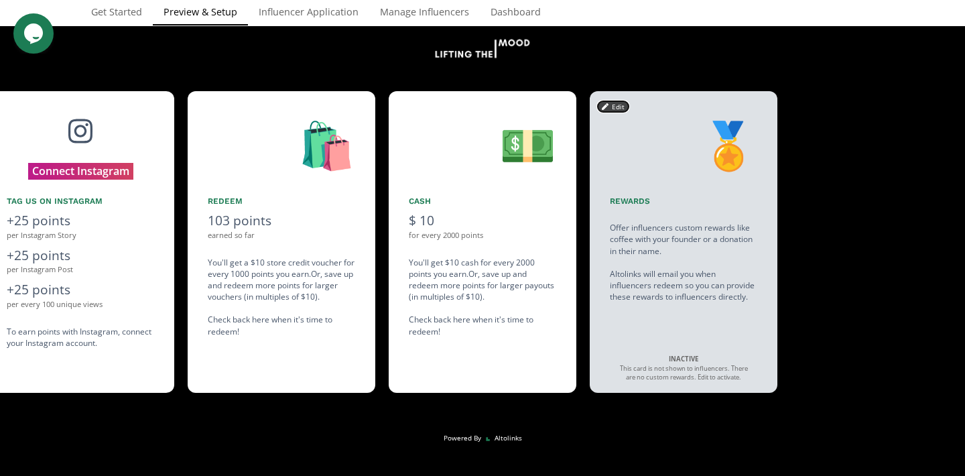
click at [609, 108] on button "Edit" at bounding box center [613, 106] width 31 height 11
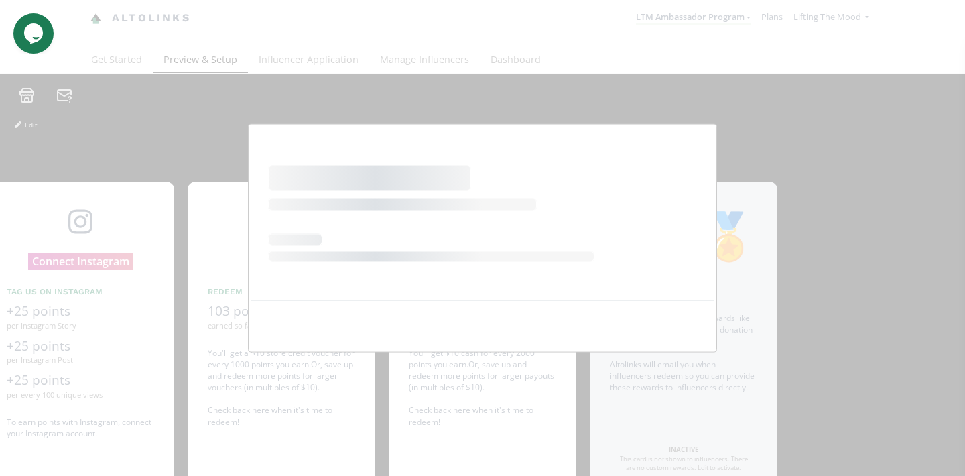
scroll to position [0, 0]
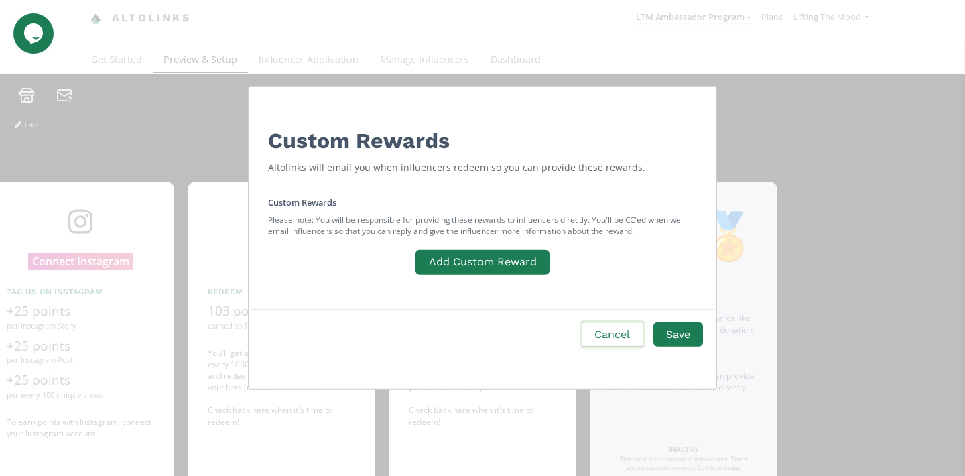
click at [603, 333] on button "Cancel" at bounding box center [612, 334] width 65 height 29
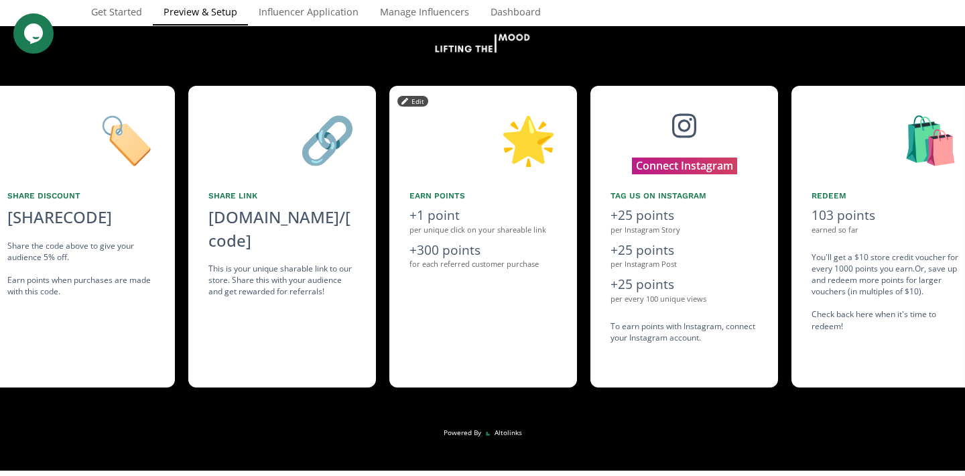
scroll to position [0, 804]
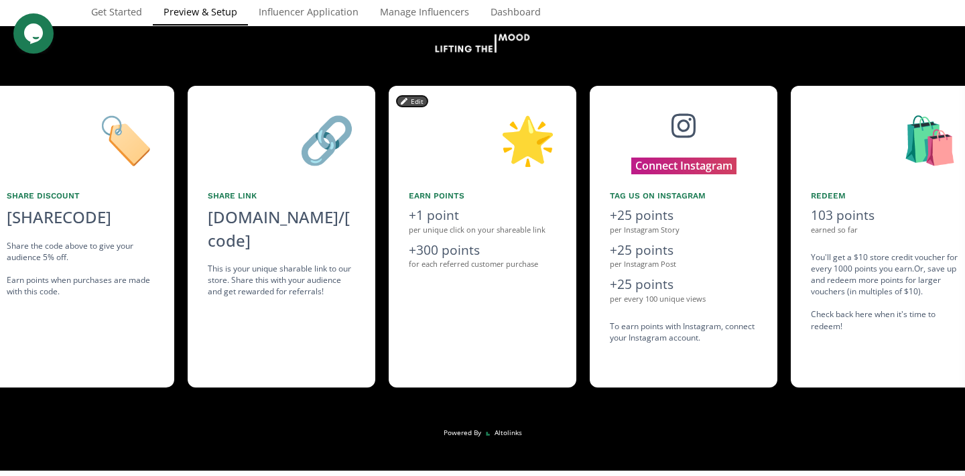
click at [411, 103] on button "Edit" at bounding box center [412, 101] width 31 height 11
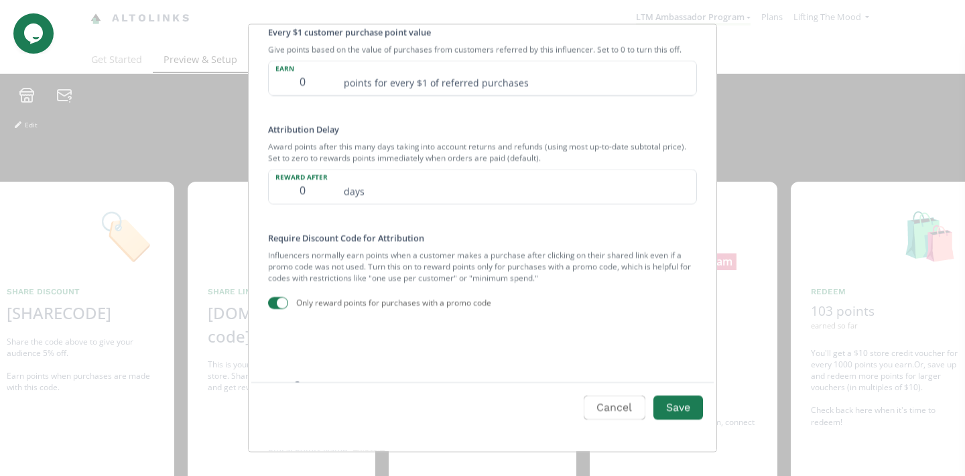
scroll to position [315, 0]
click at [606, 401] on button "Cancel" at bounding box center [612, 407] width 65 height 29
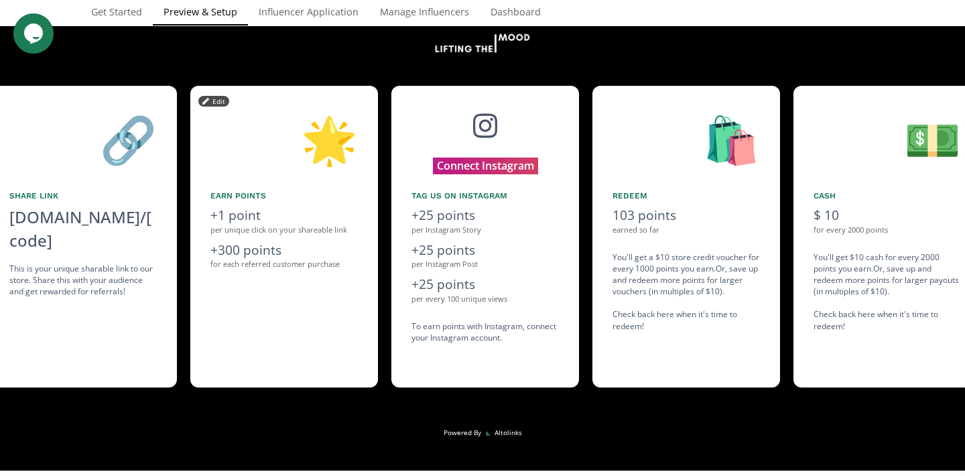
scroll to position [0, 1005]
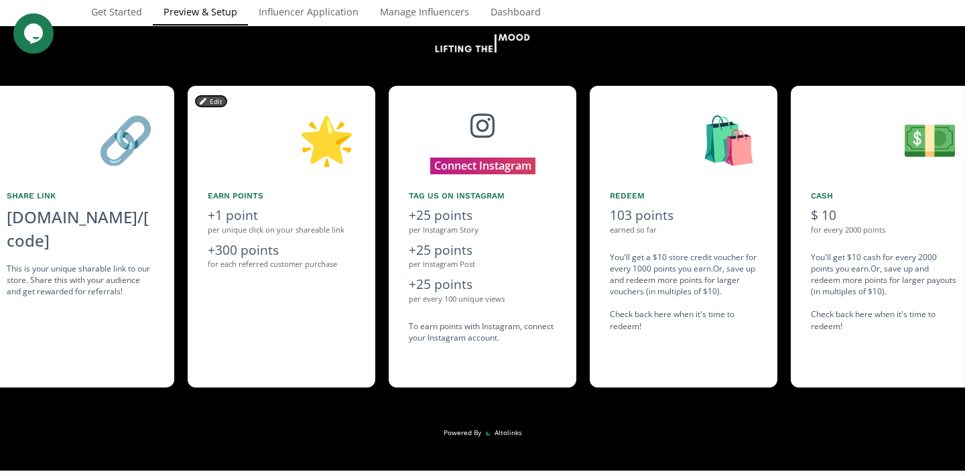
click at [206, 101] on icon at bounding box center [203, 101] width 7 height 7
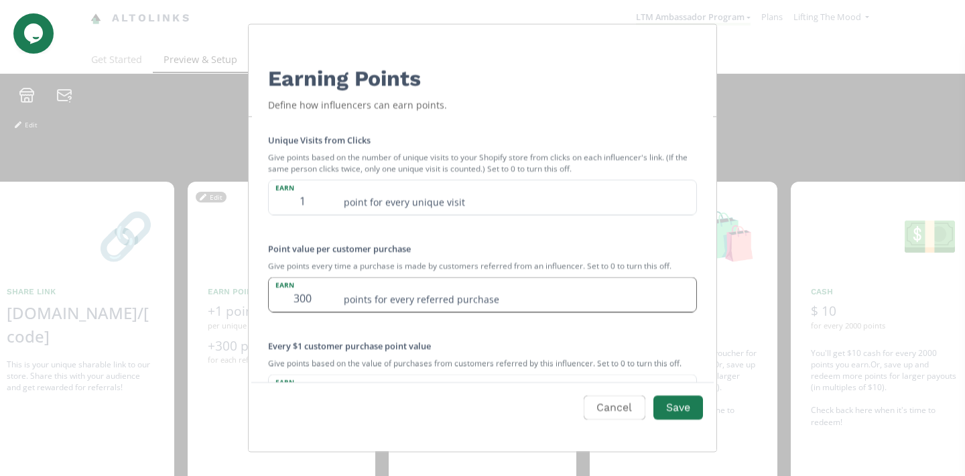
click at [299, 299] on input "300" at bounding box center [302, 294] width 67 height 34
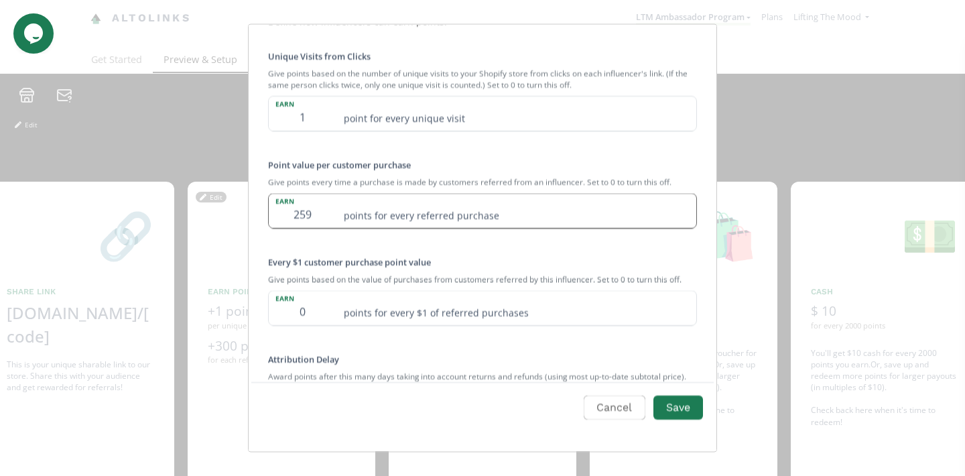
scroll to position [84, 0]
type input "259"
click at [500, 238] on div "Unique Visits from Clicks Give points based on the number of unique visits to y…" at bounding box center [482, 295] width 461 height 524
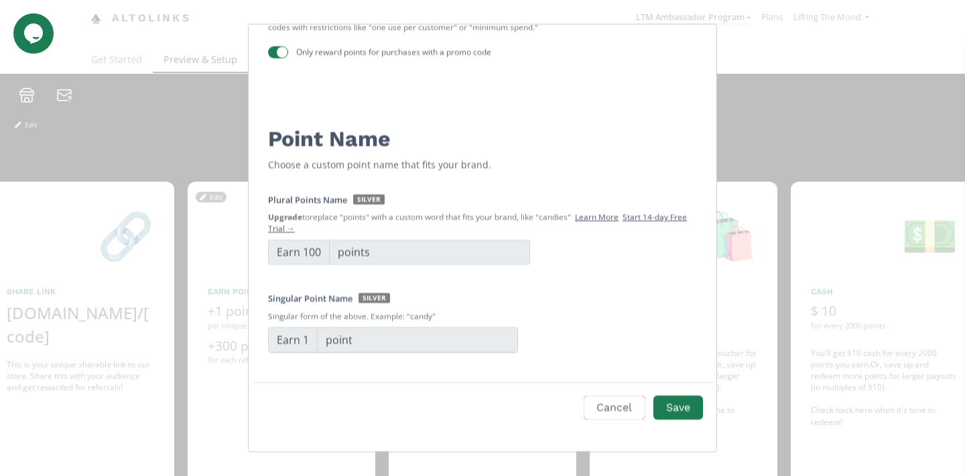
scroll to position [582, 0]
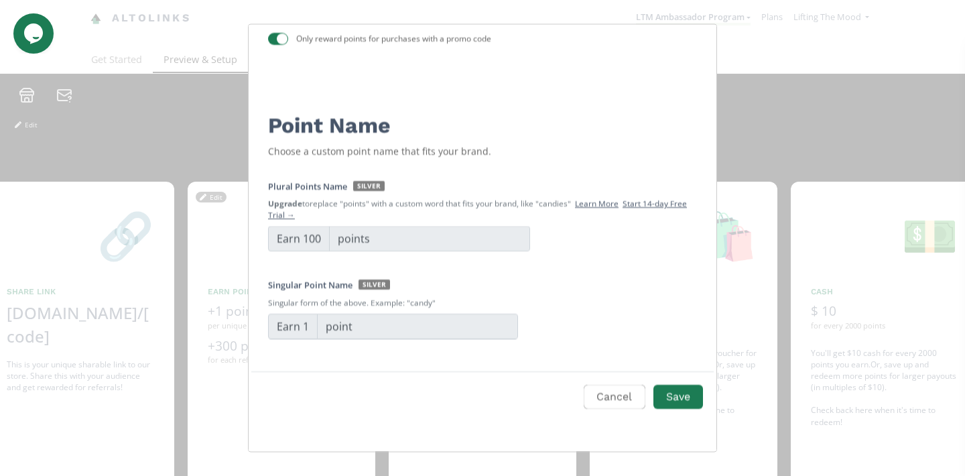
click at [364, 182] on span "SILVER" at bounding box center [368, 187] width 31 height 10
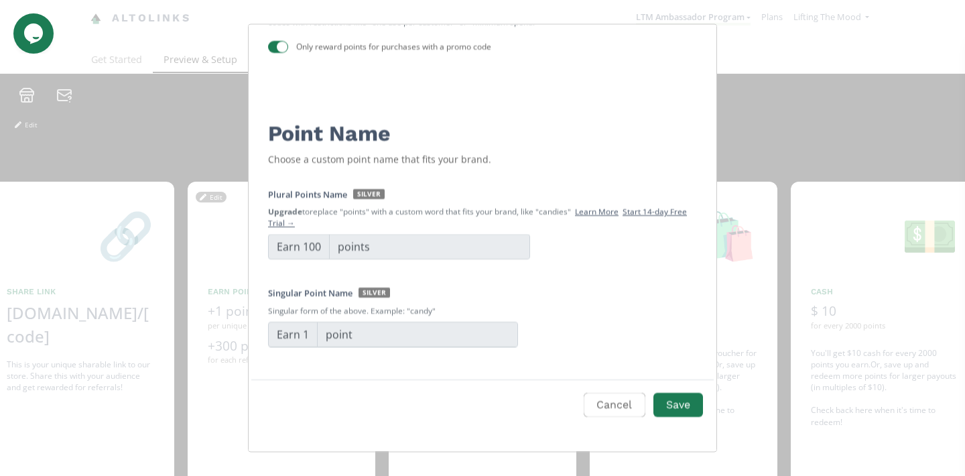
scroll to position [568, 0]
click at [677, 403] on button "Save" at bounding box center [678, 405] width 54 height 29
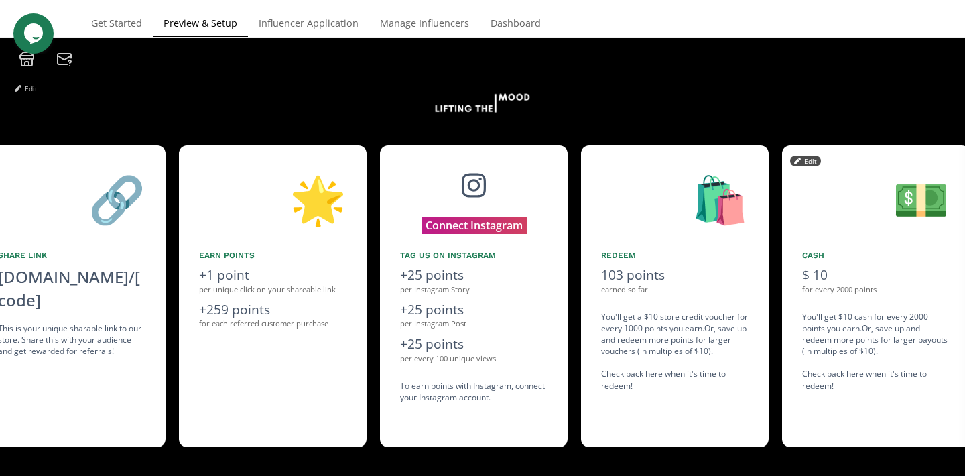
scroll to position [0, 1005]
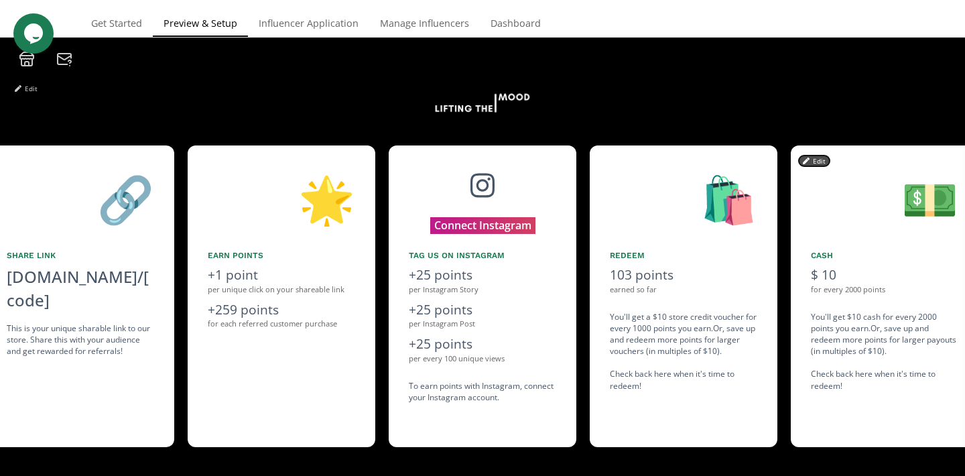
click at [811, 163] on button "Edit" at bounding box center [814, 160] width 31 height 11
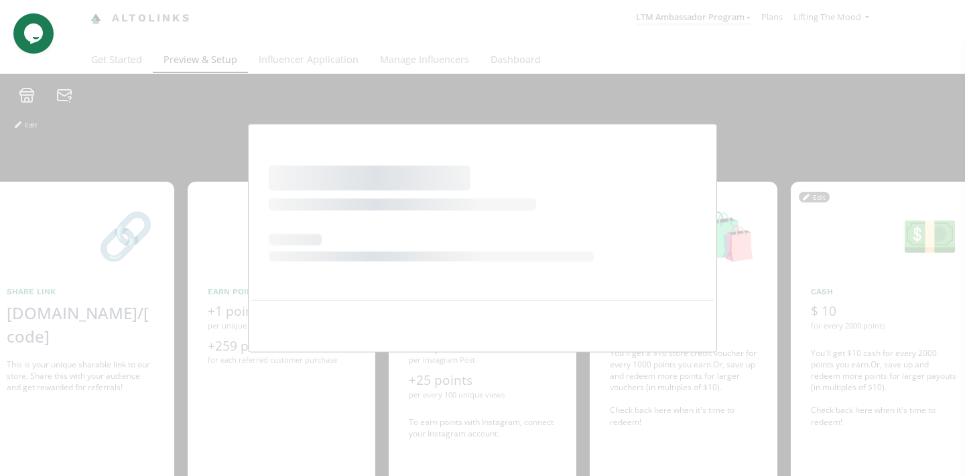
scroll to position [0, 0]
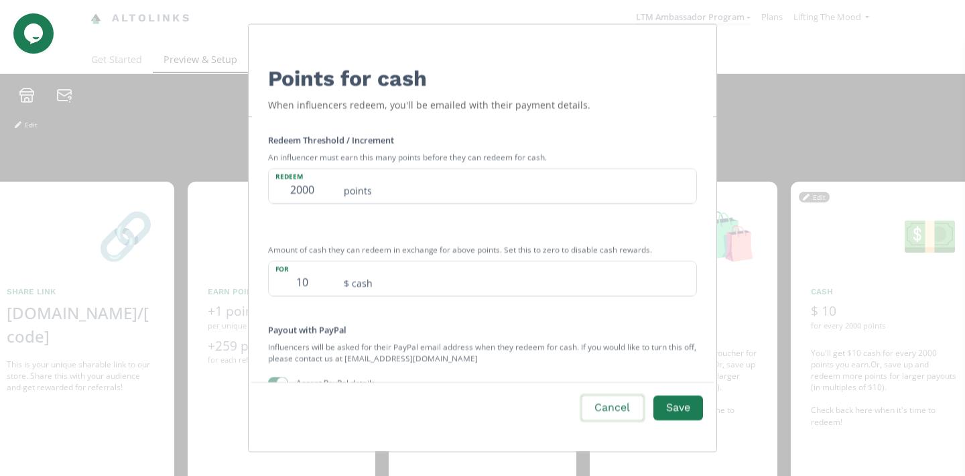
click at [604, 401] on button "Cancel" at bounding box center [612, 407] width 65 height 29
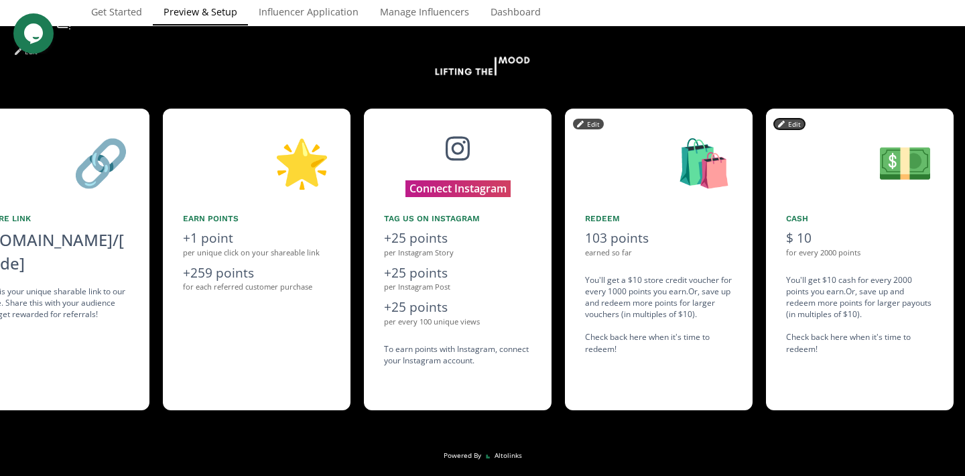
scroll to position [0, 1005]
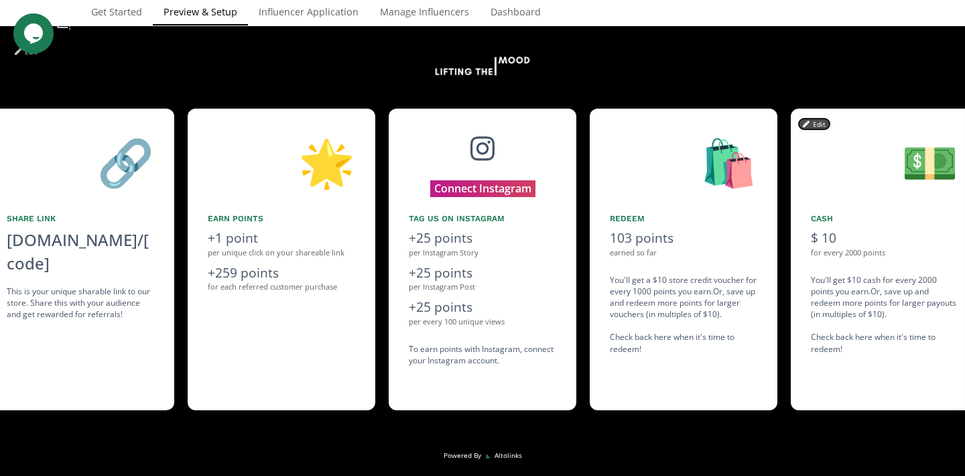
click at [804, 125] on icon at bounding box center [806, 124] width 7 height 7
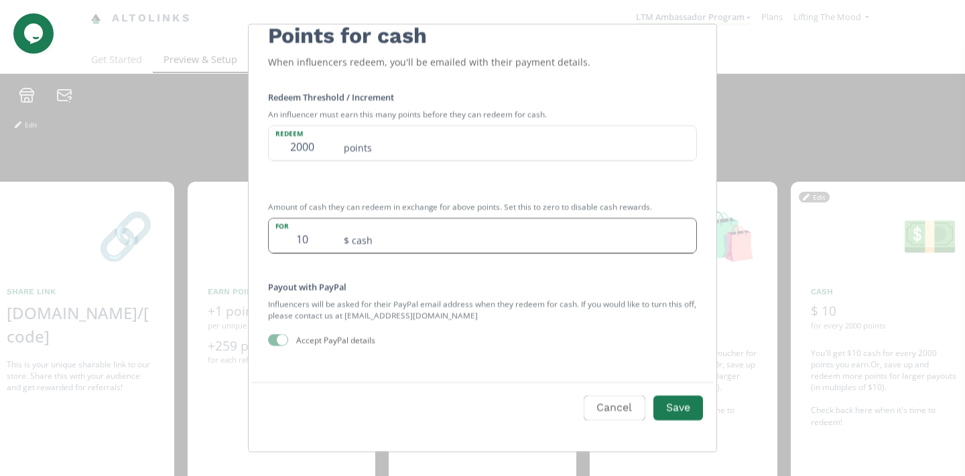
scroll to position [41, 0]
click at [613, 408] on button "Cancel" at bounding box center [612, 407] width 65 height 29
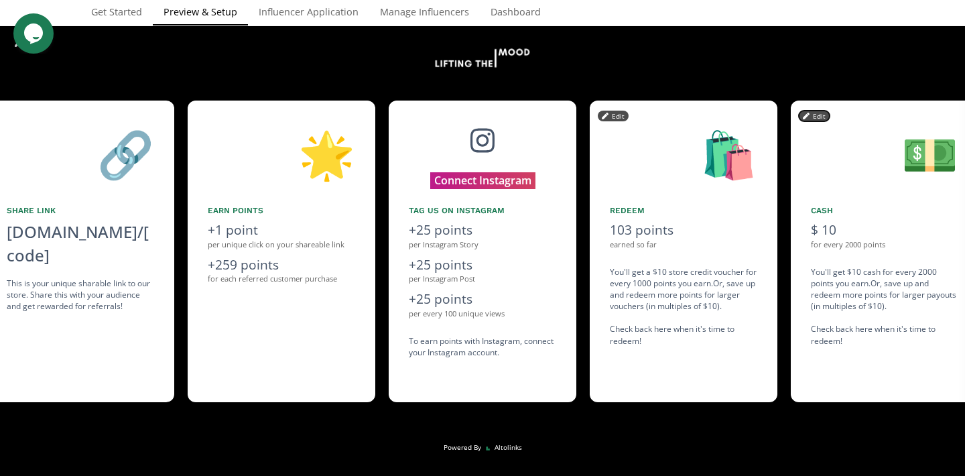
scroll to position [82, 0]
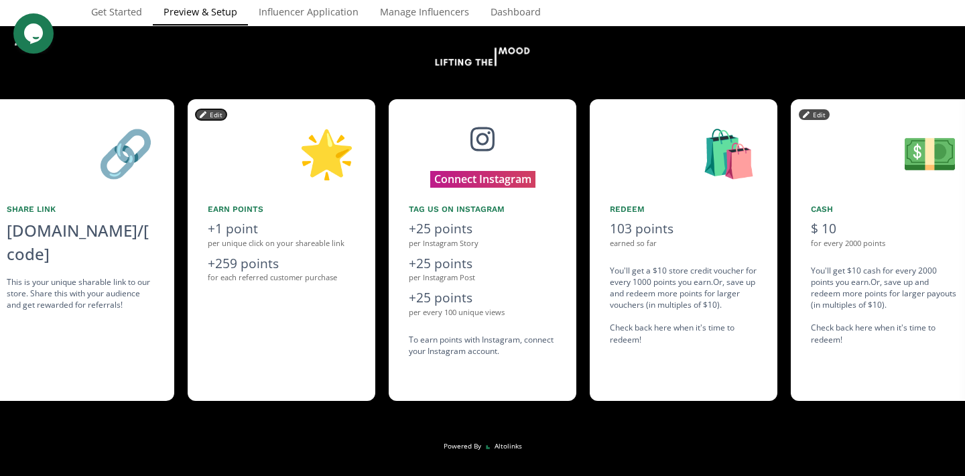
click at [214, 117] on button "Edit" at bounding box center [211, 114] width 31 height 11
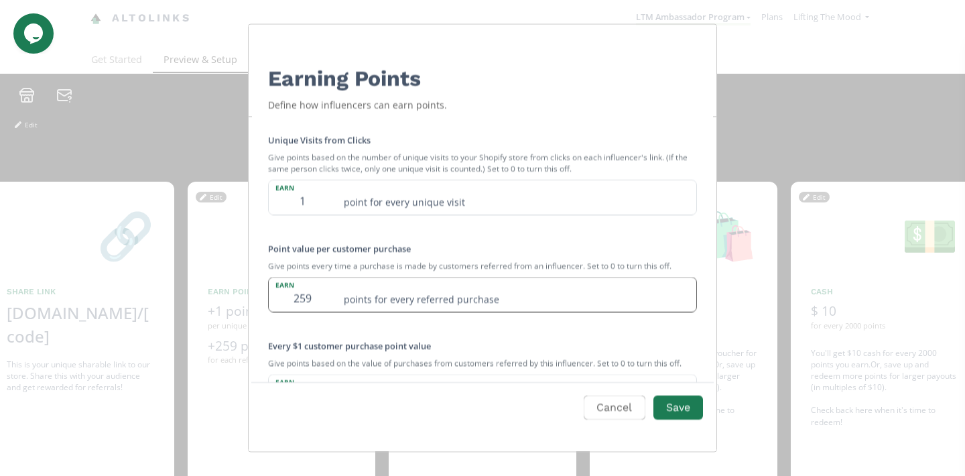
click at [297, 299] on input "259" at bounding box center [302, 294] width 67 height 34
type input "3"
type input "200"
click at [676, 405] on button "Save" at bounding box center [678, 407] width 54 height 29
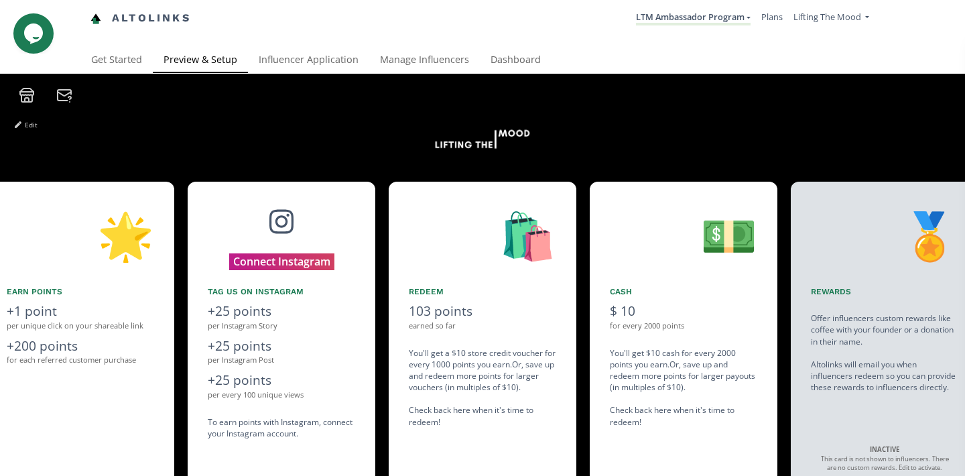
click at [25, 97] on icon at bounding box center [27, 95] width 16 height 16
